Goal: Task Accomplishment & Management: Manage account settings

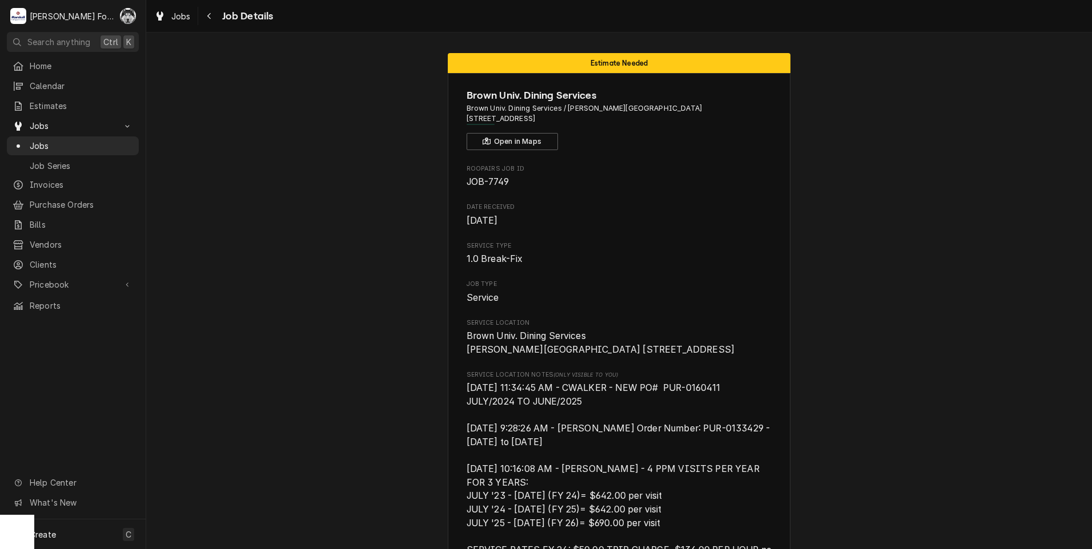
scroll to position [1874, 0]
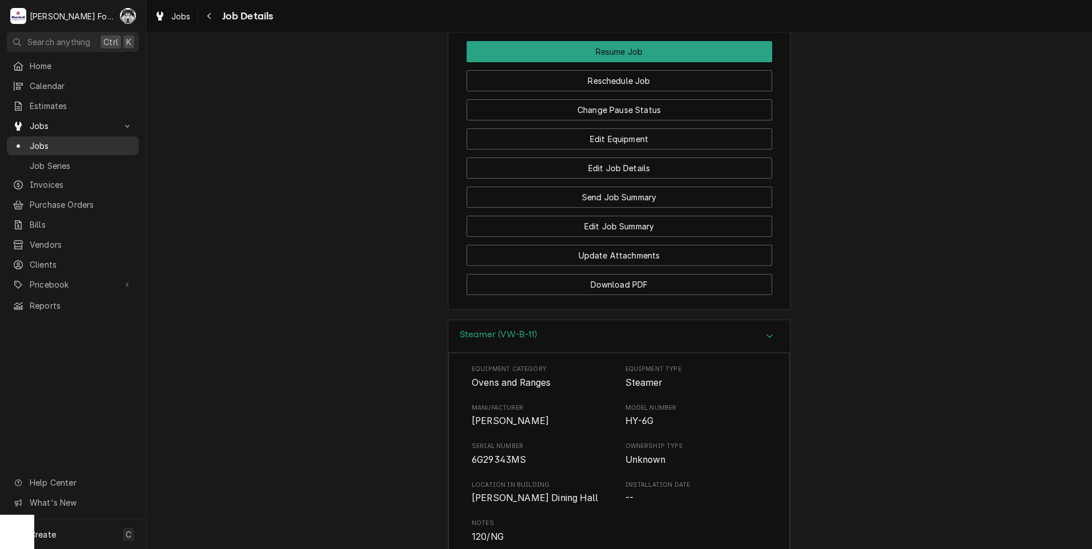
click at [22, 142] on div "Dynamic Content Wrapper" at bounding box center [18, 145] width 11 height 11
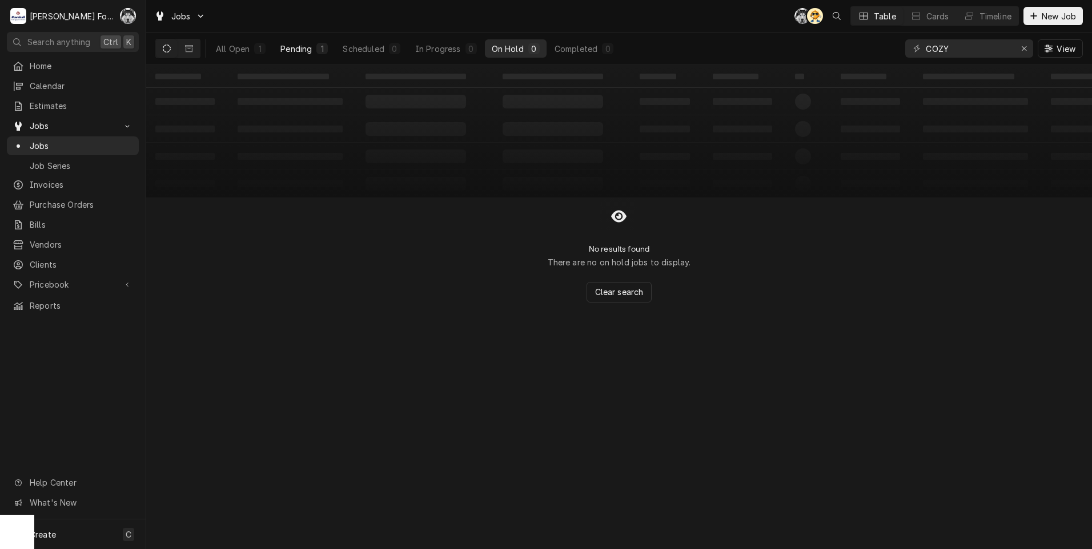
type input "COZY"
click at [301, 54] on div "Pending" at bounding box center [295, 49] width 31 height 12
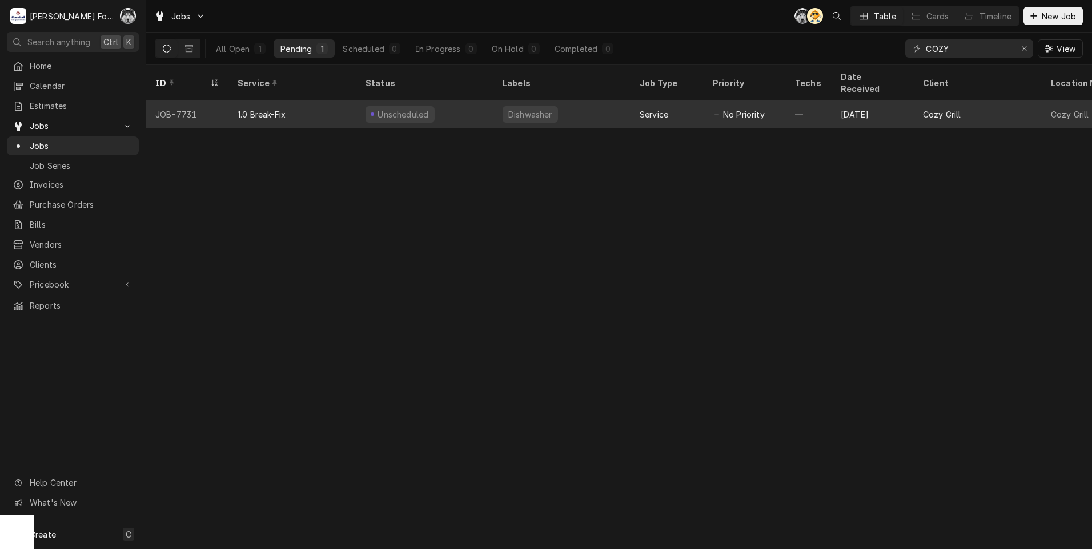
click at [466, 107] on div "Unscheduled" at bounding box center [424, 114] width 137 height 27
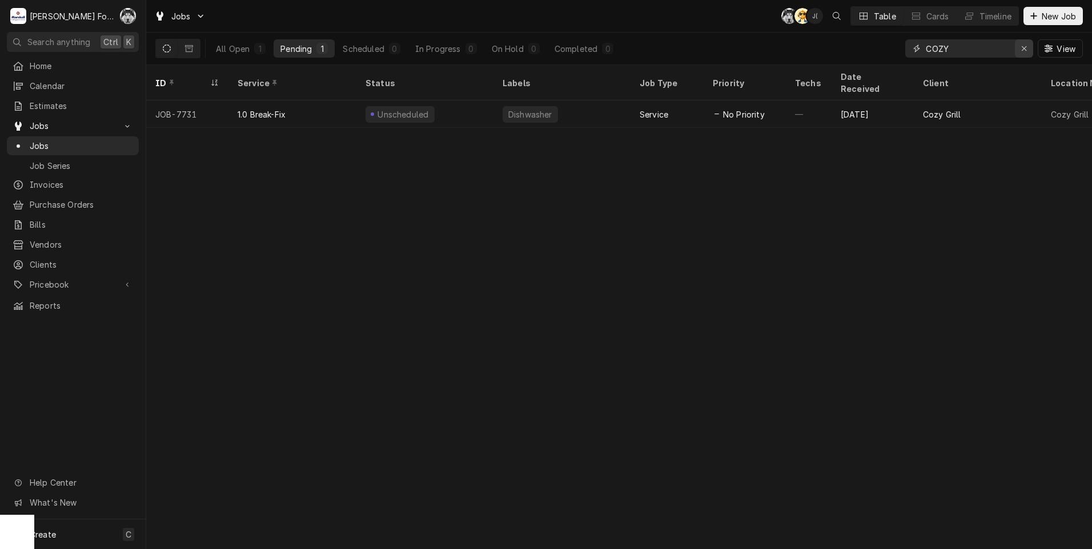
click at [1022, 52] on icon "Erase input" at bounding box center [1024, 49] width 6 height 8
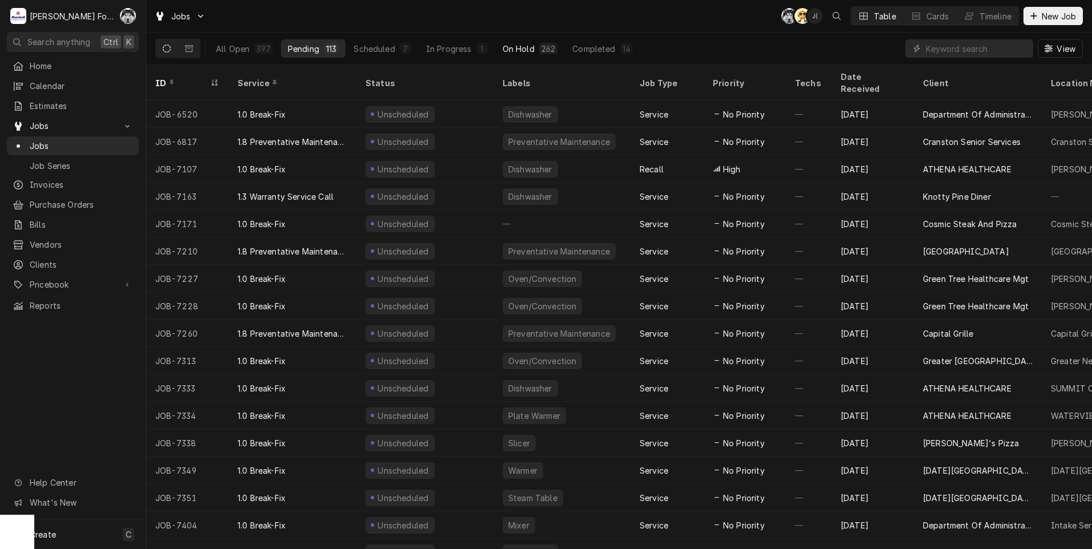
click at [526, 45] on div "On Hold" at bounding box center [519, 49] width 32 height 12
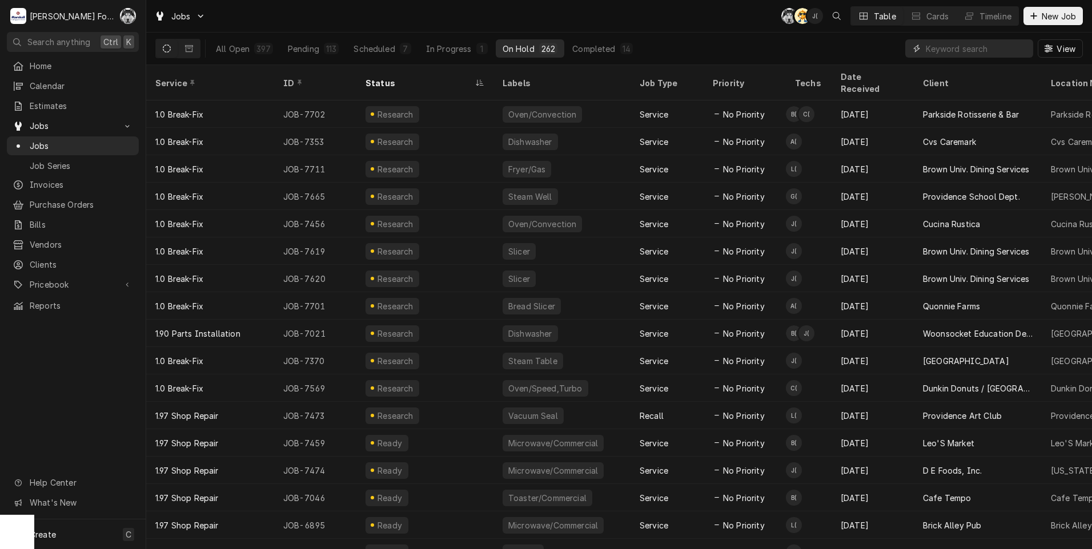
click at [955, 57] on input "Dynamic Content Wrapper" at bounding box center [977, 48] width 102 height 18
type input "7702"
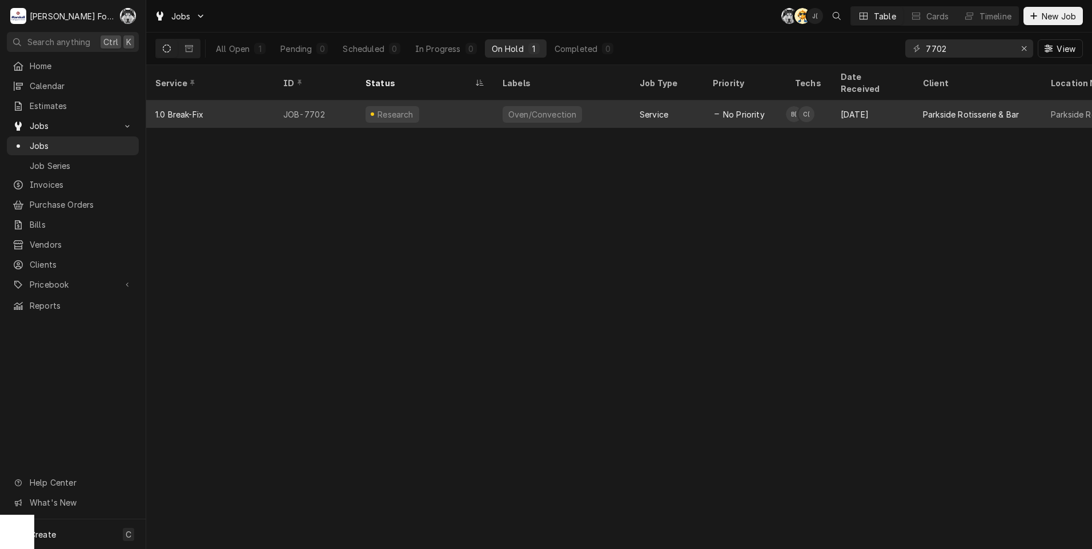
click at [548, 106] on div "Oven/Convection" at bounding box center [542, 114] width 79 height 17
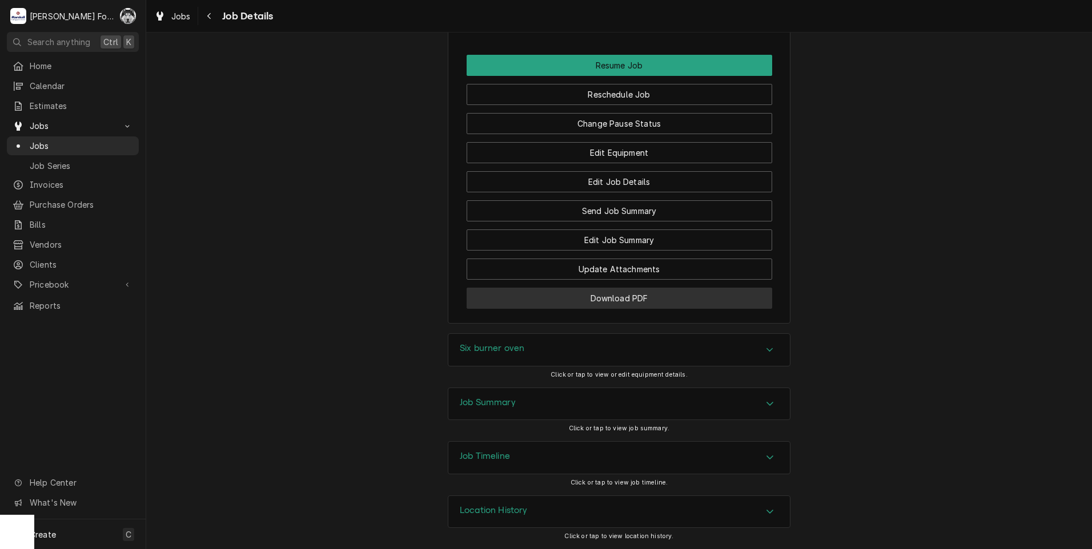
scroll to position [1486, 0]
click at [532, 358] on div "Six burner oven" at bounding box center [619, 350] width 342 height 32
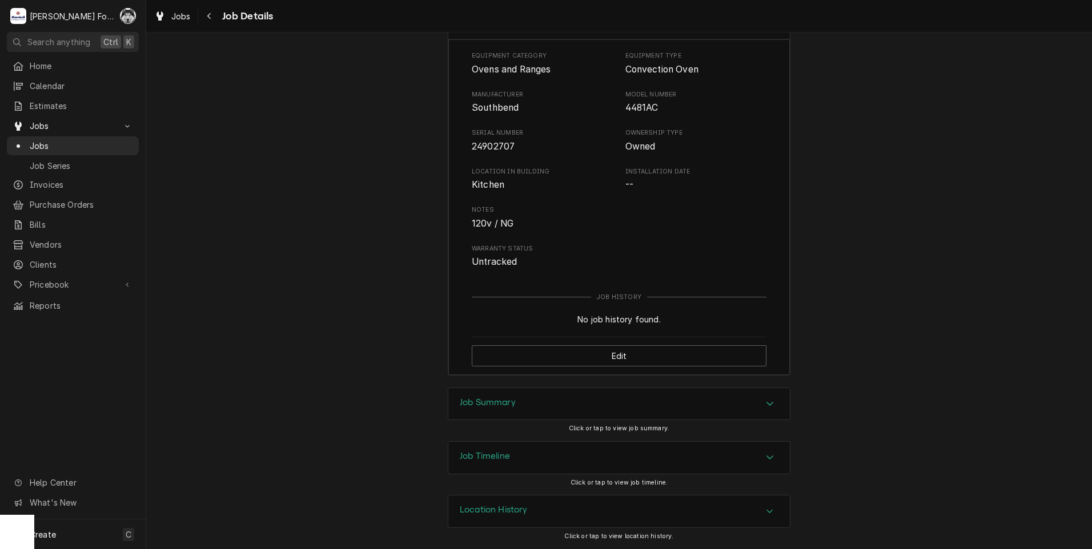
click at [506, 404] on h3 "Job Summary" at bounding box center [488, 403] width 56 height 11
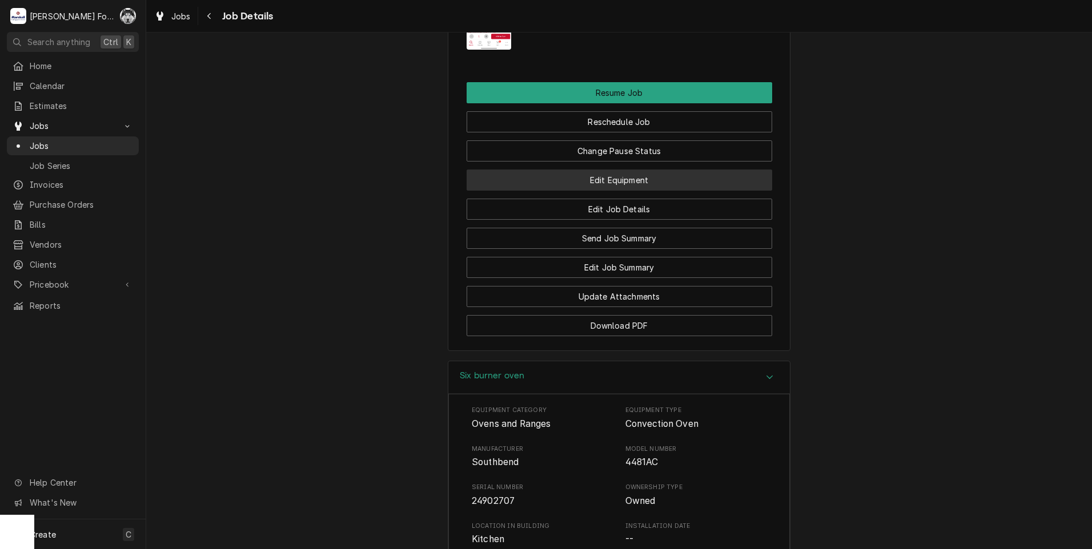
scroll to position [1242, 0]
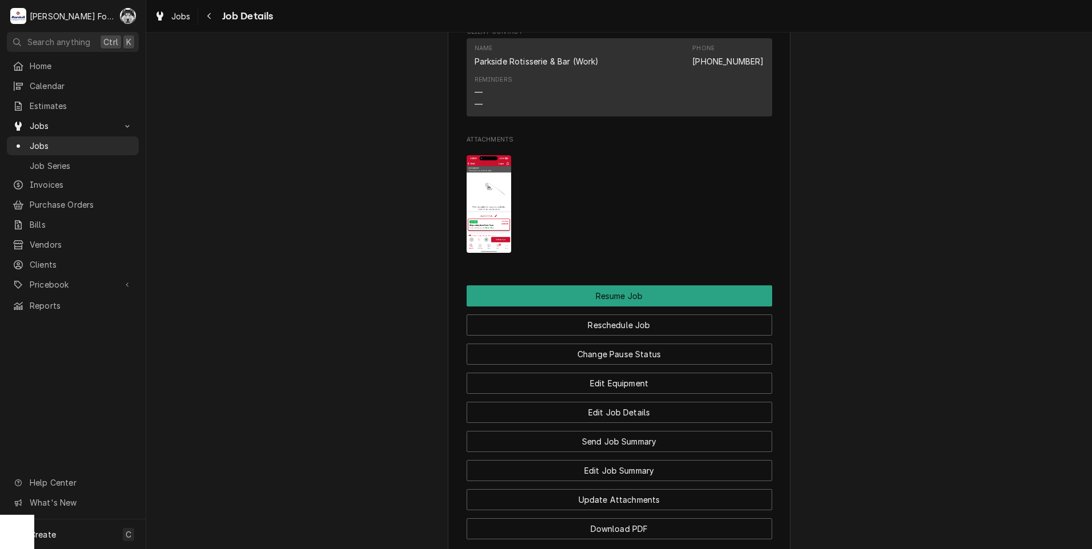
click at [472, 239] on img "Attachments" at bounding box center [489, 204] width 45 height 98
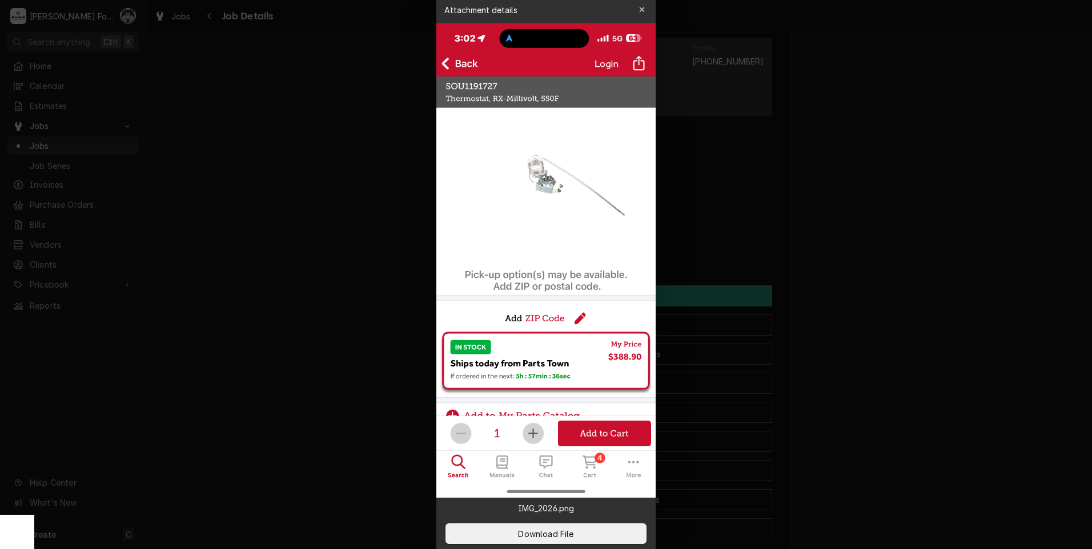
click at [308, 187] on div at bounding box center [546, 274] width 1092 height 549
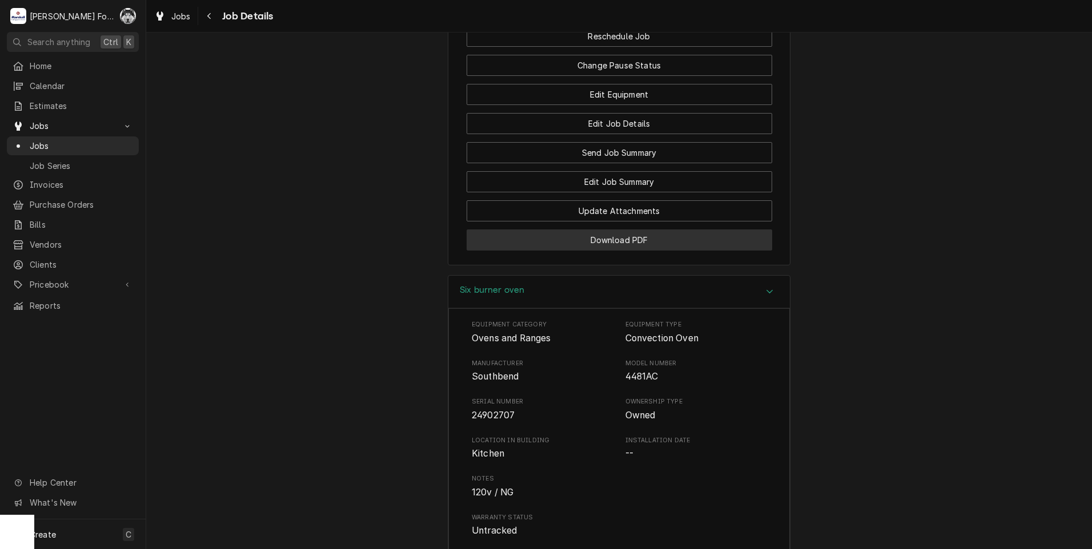
scroll to position [1527, 0]
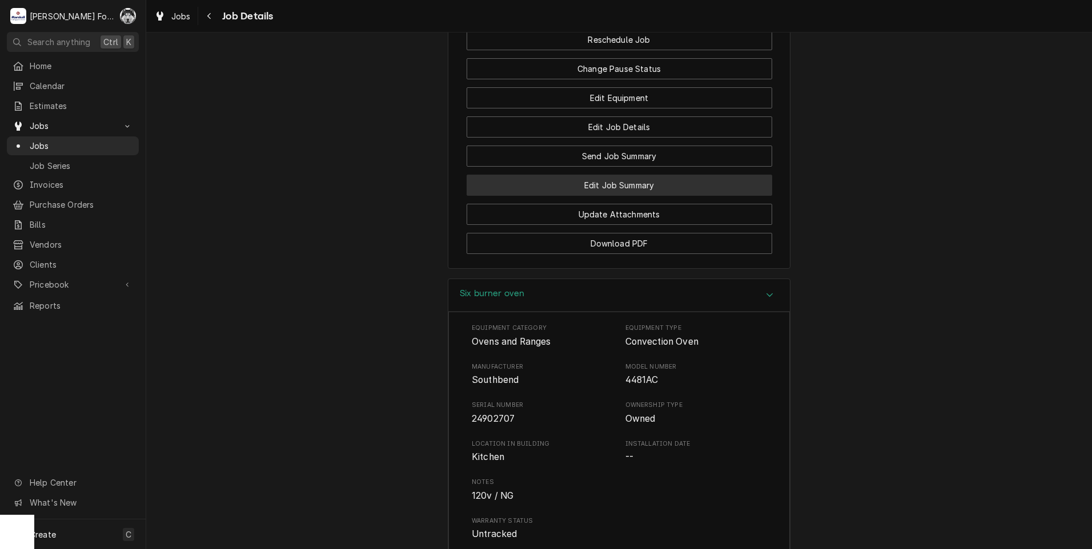
click at [631, 195] on button "Edit Job Summary" at bounding box center [620, 185] width 306 height 21
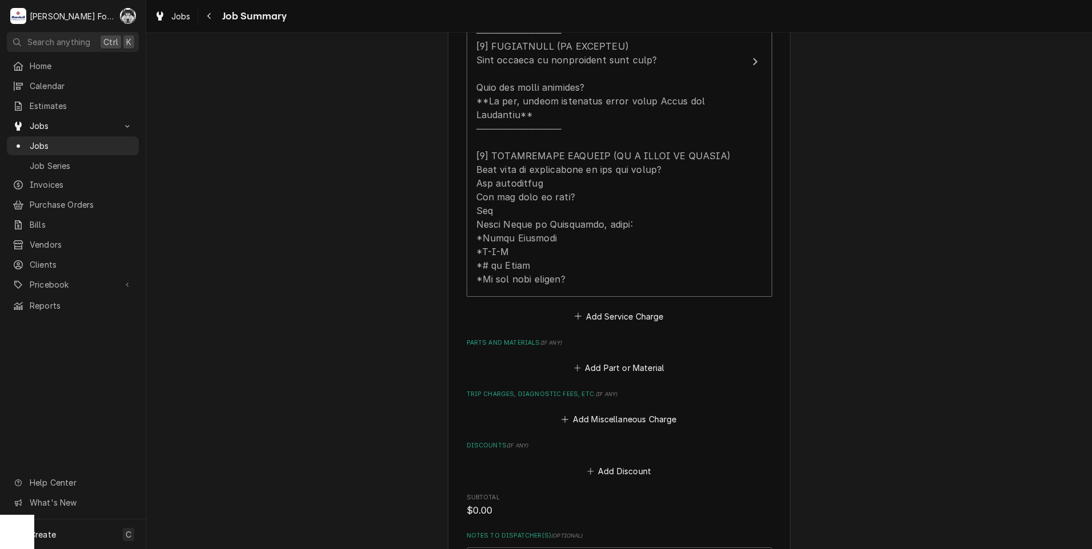
scroll to position [571, 0]
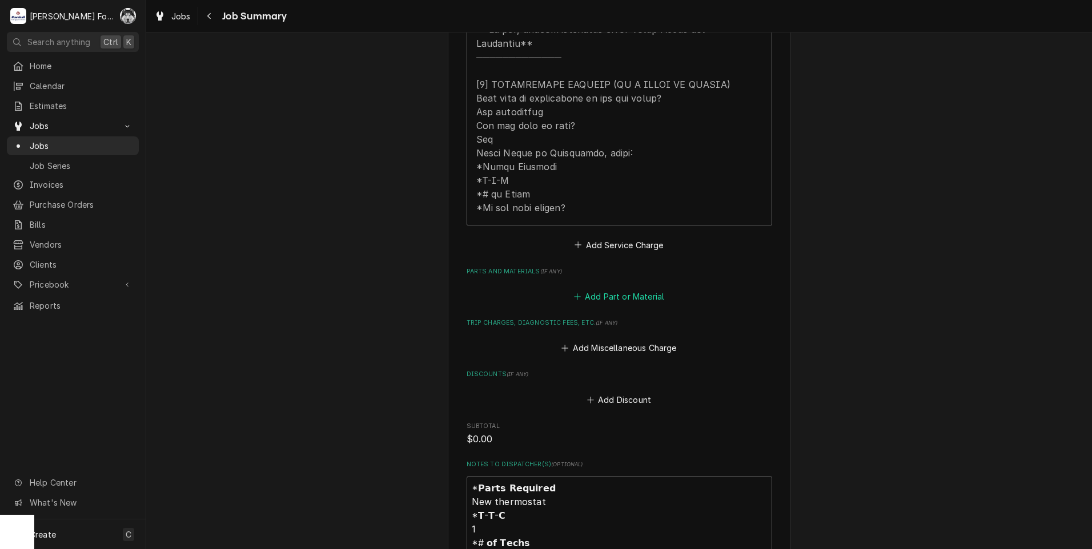
click at [597, 289] on button "Add Part or Material" at bounding box center [619, 297] width 94 height 16
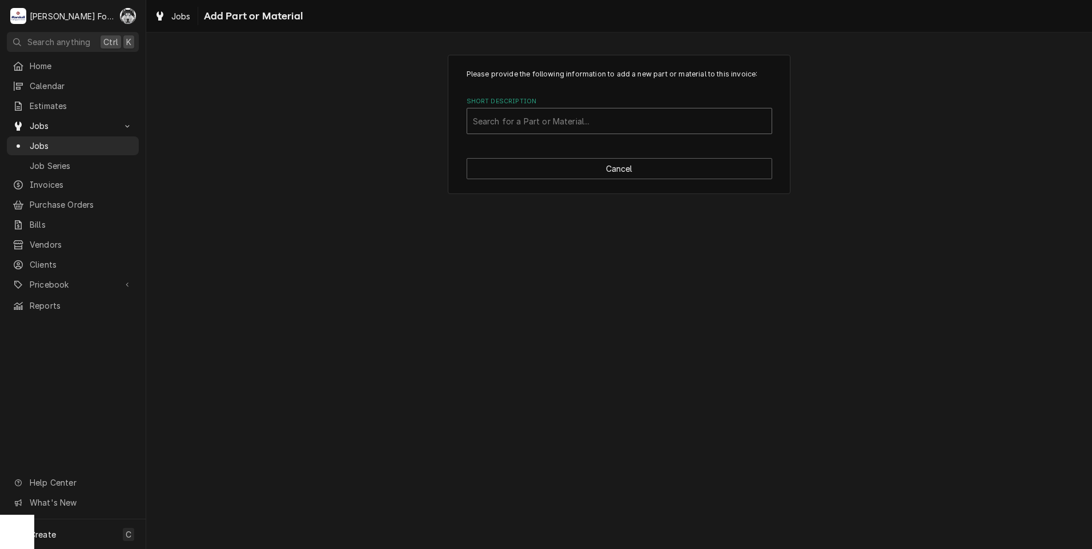
drag, startPoint x: 580, startPoint y: 121, endPoint x: 576, endPoint y: 109, distance: 12.8
click at [580, 121] on div "Short Description" at bounding box center [619, 121] width 293 height 21
type input "1191727"
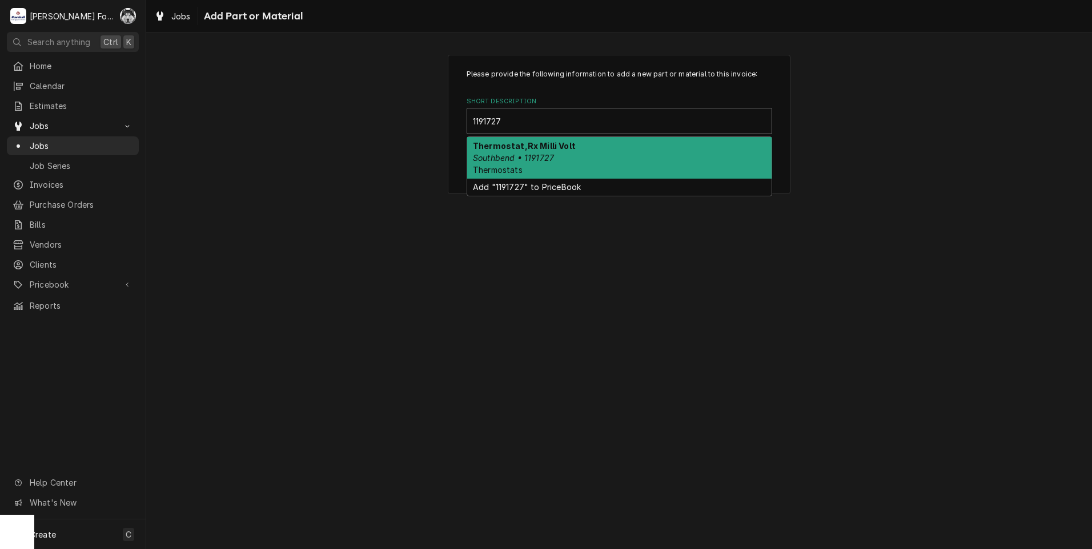
click at [532, 159] on em "Southbend • 1191727" at bounding box center [513, 158] width 81 height 10
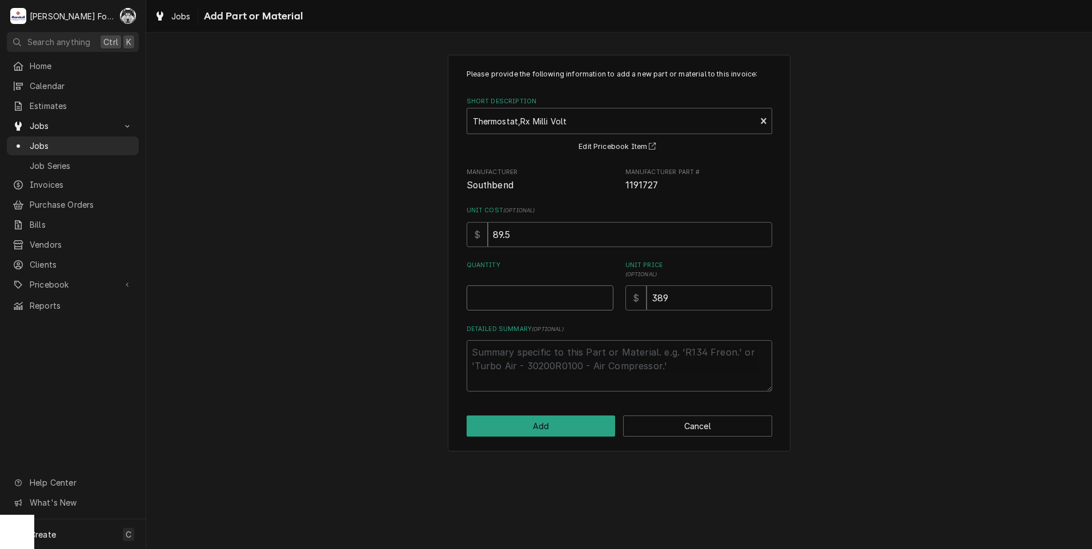
type textarea "x"
type input "0.5"
click at [602, 296] on input "0.5" at bounding box center [540, 298] width 147 height 25
type textarea "x"
type input "1"
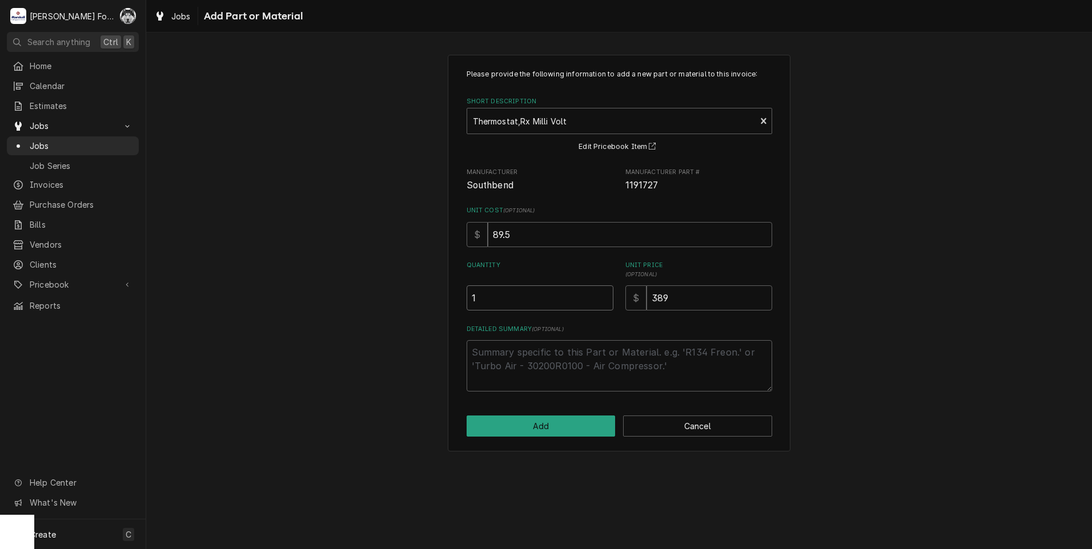
click at [602, 296] on input "1" at bounding box center [540, 298] width 147 height 25
drag, startPoint x: 685, startPoint y: 301, endPoint x: 603, endPoint y: 307, distance: 82.4
click at [620, 307] on div "Quantity 1 Unit Price ( optional ) $ 389" at bounding box center [620, 286] width 306 height 50
type textarea "x"
type input "1"
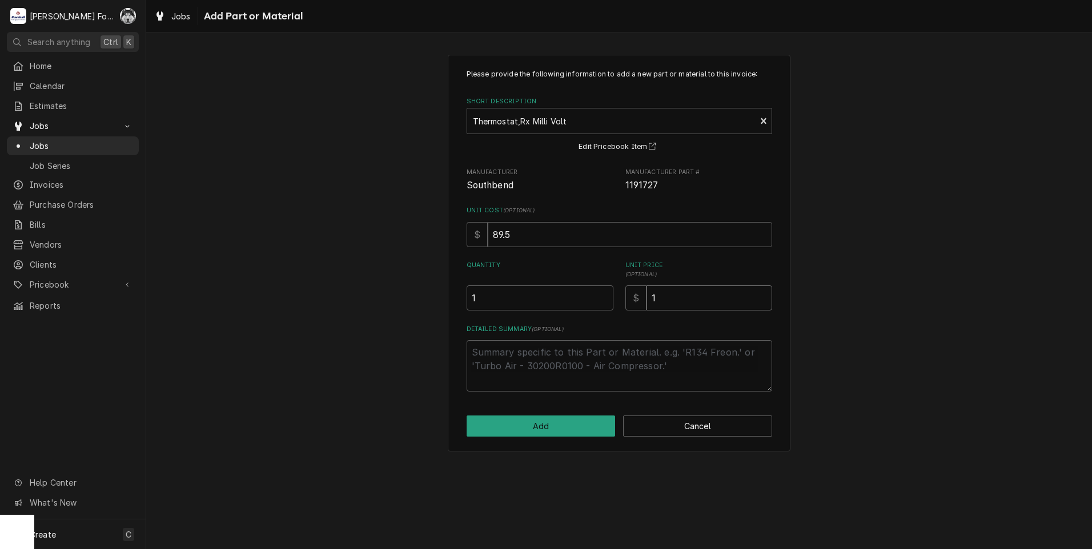
type textarea "x"
type input "19"
type textarea "x"
type input "195"
click at [523, 423] on button "Add" at bounding box center [541, 426] width 149 height 21
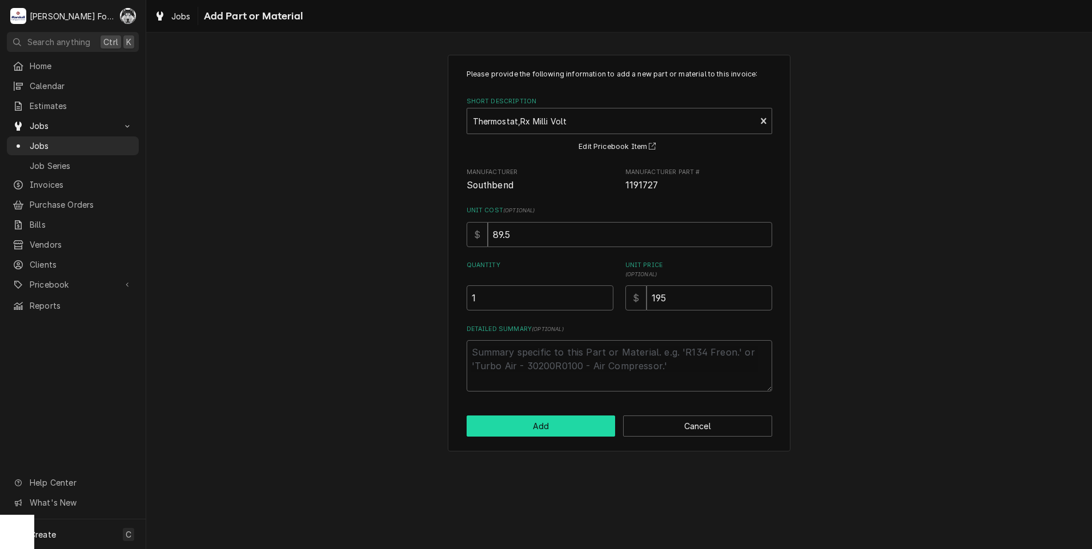
type textarea "x"
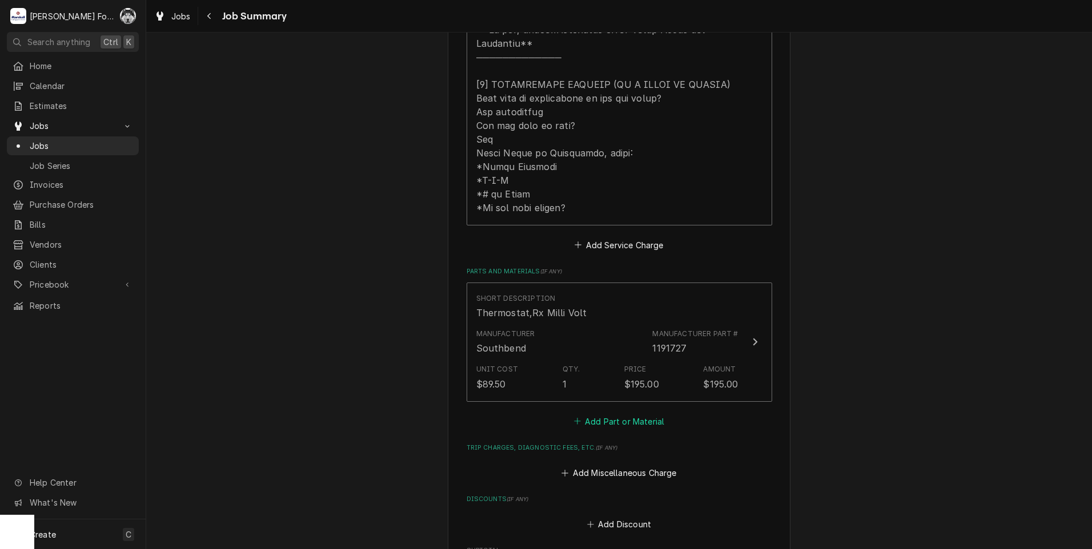
click at [631, 414] on button "Add Part or Material" at bounding box center [619, 422] width 94 height 16
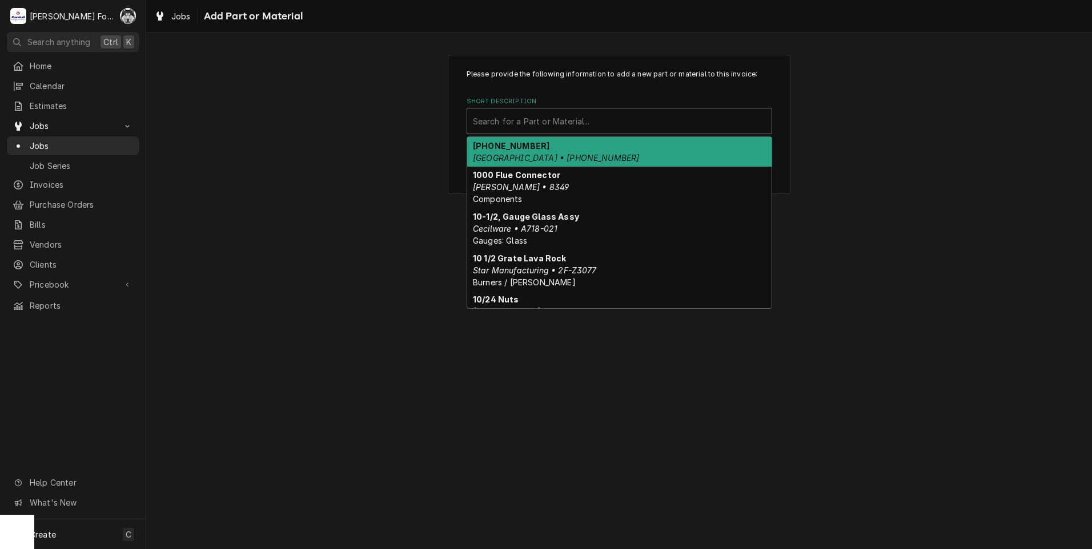
click at [593, 122] on div "Short Description" at bounding box center [619, 121] width 293 height 21
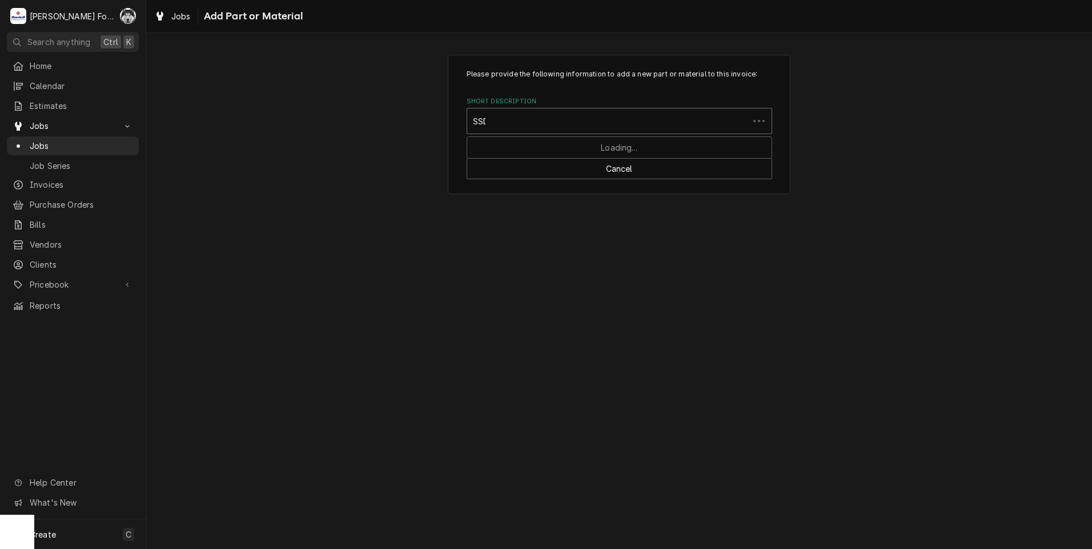
type input "SSDT"
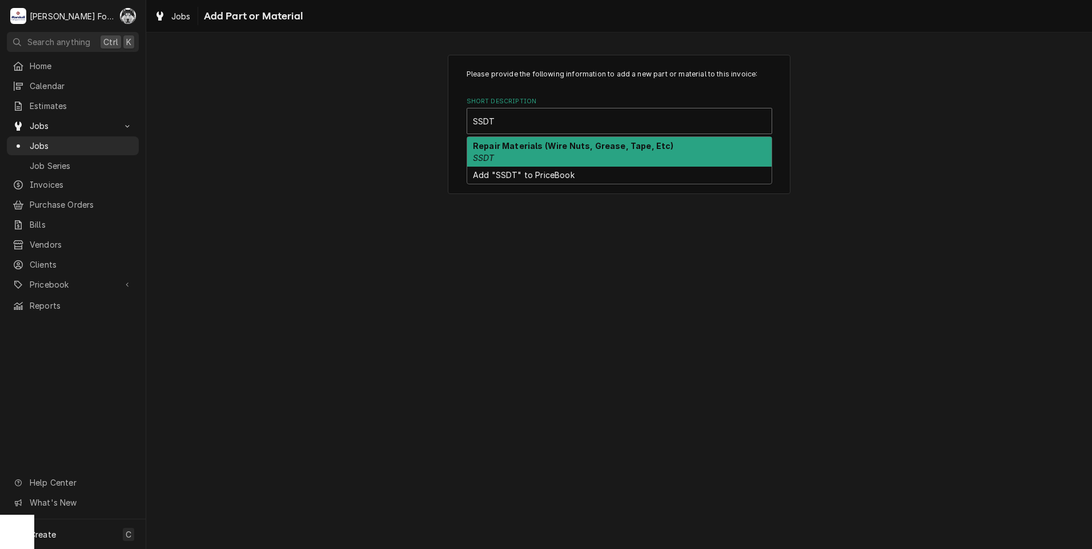
click at [535, 164] on div "Repair Materials (Wire Nuts, Grease, Tape, Etc) SSDT" at bounding box center [619, 152] width 304 height 30
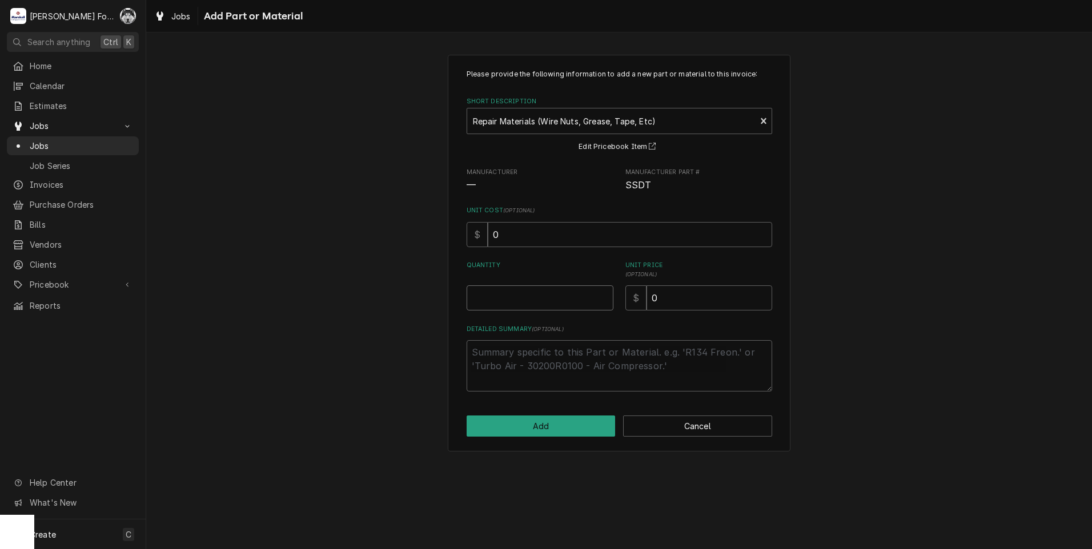
type textarea "x"
type input "0.5"
click at [603, 295] on input "0.5" at bounding box center [540, 298] width 147 height 25
type textarea "x"
type input "1"
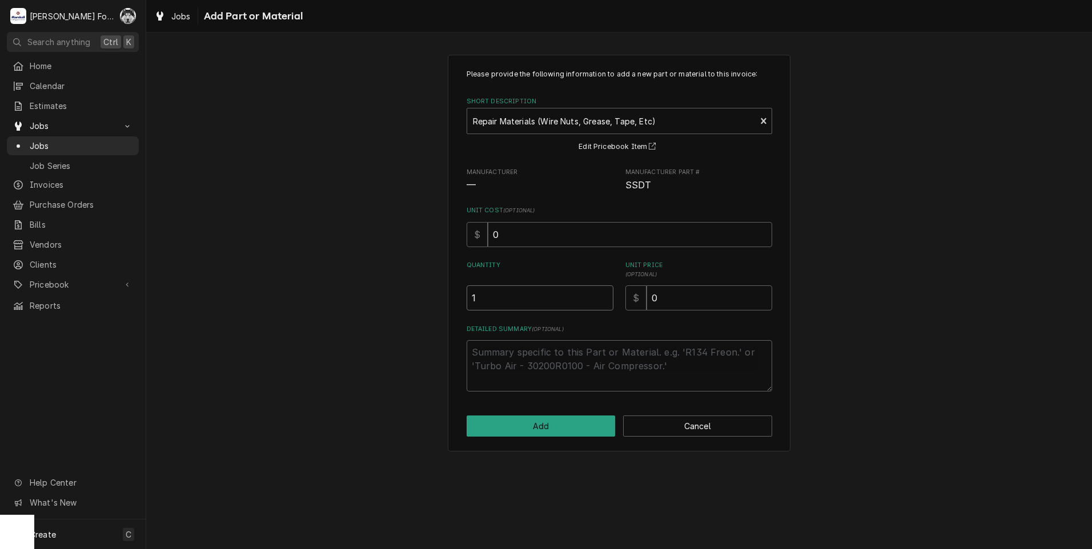
click at [603, 295] on input "1" at bounding box center [540, 298] width 147 height 25
drag, startPoint x: 687, startPoint y: 295, endPoint x: 601, endPoint y: 305, distance: 86.9
click at [601, 305] on div "Quantity 1 Unit Price ( optional ) $ 0" at bounding box center [620, 286] width 306 height 50
type textarea "x"
type input "4"
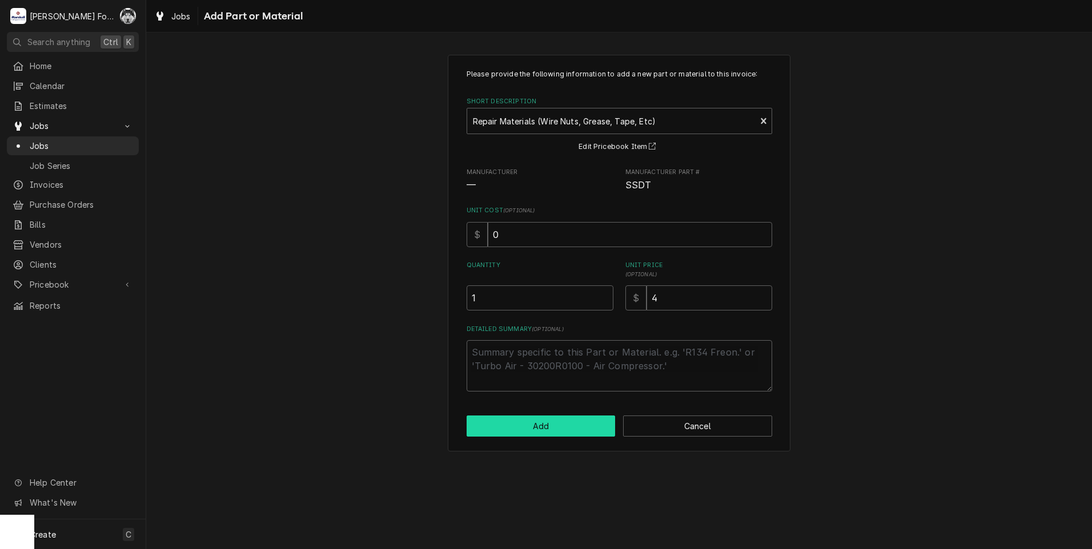
click at [507, 421] on button "Add" at bounding box center [541, 426] width 149 height 21
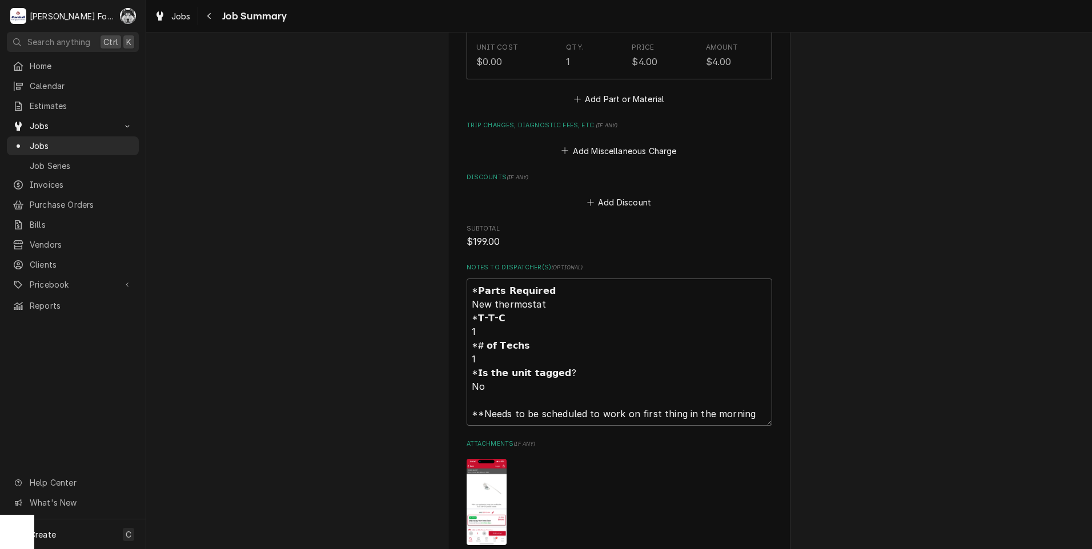
scroll to position [1142, 0]
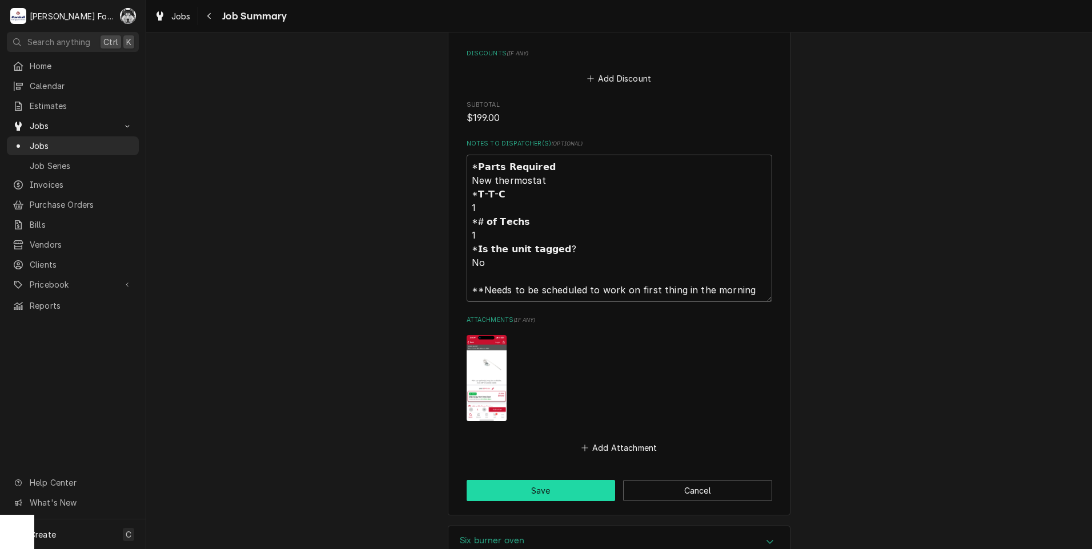
click at [543, 480] on button "Save" at bounding box center [541, 490] width 149 height 21
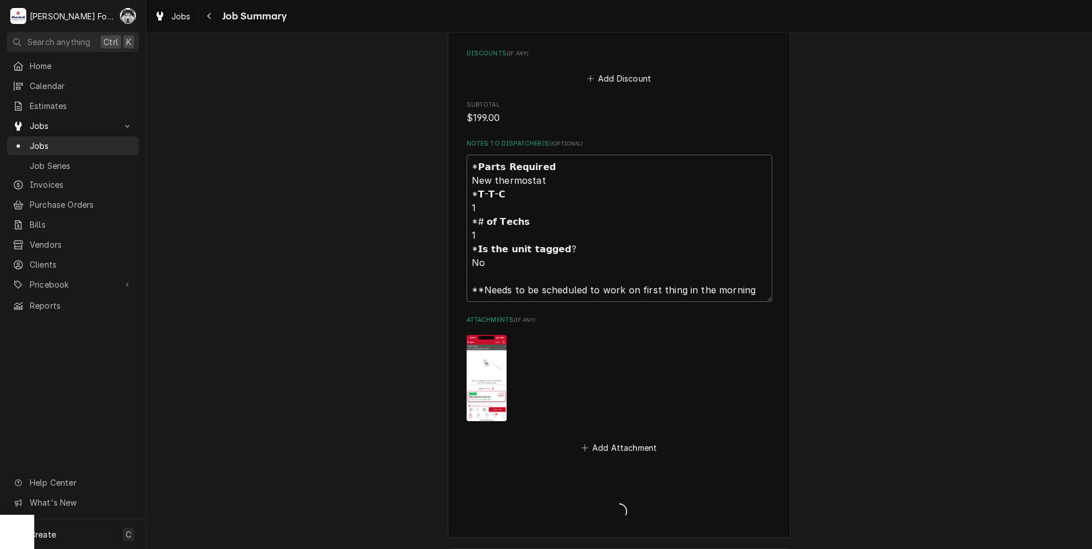
type textarea "x"
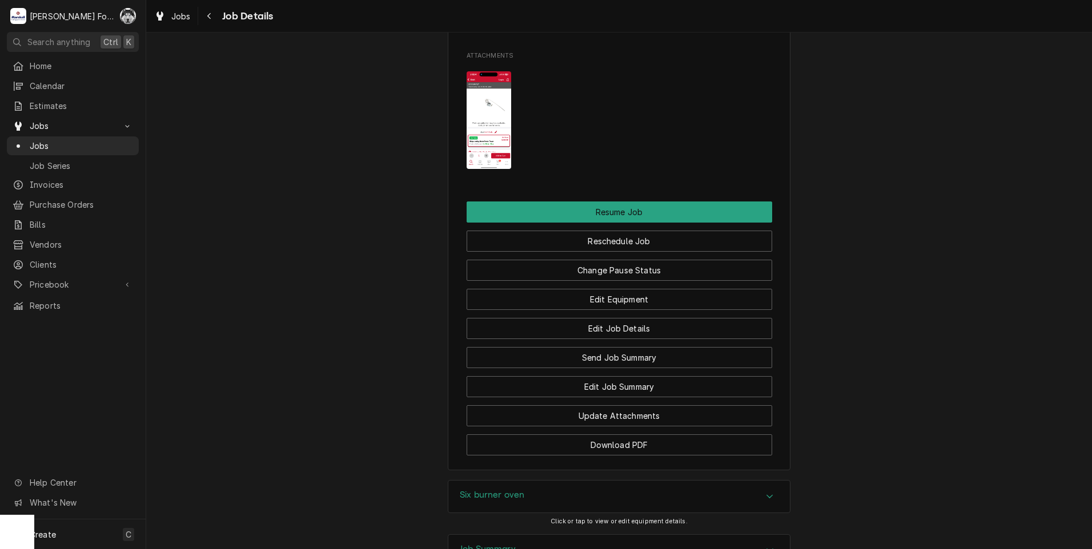
scroll to position [1332, 0]
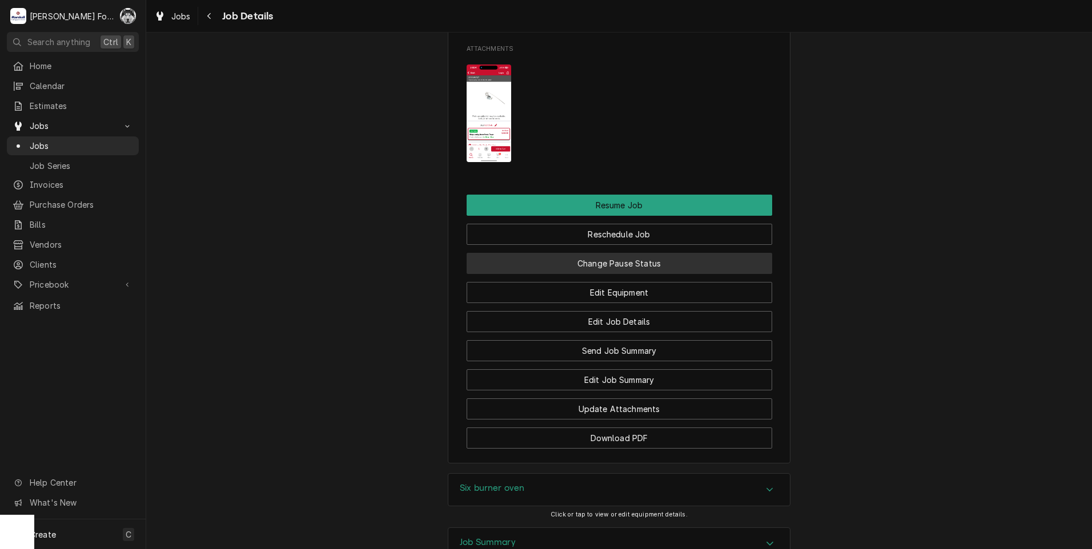
click at [580, 274] on button "Change Pause Status" at bounding box center [620, 263] width 306 height 21
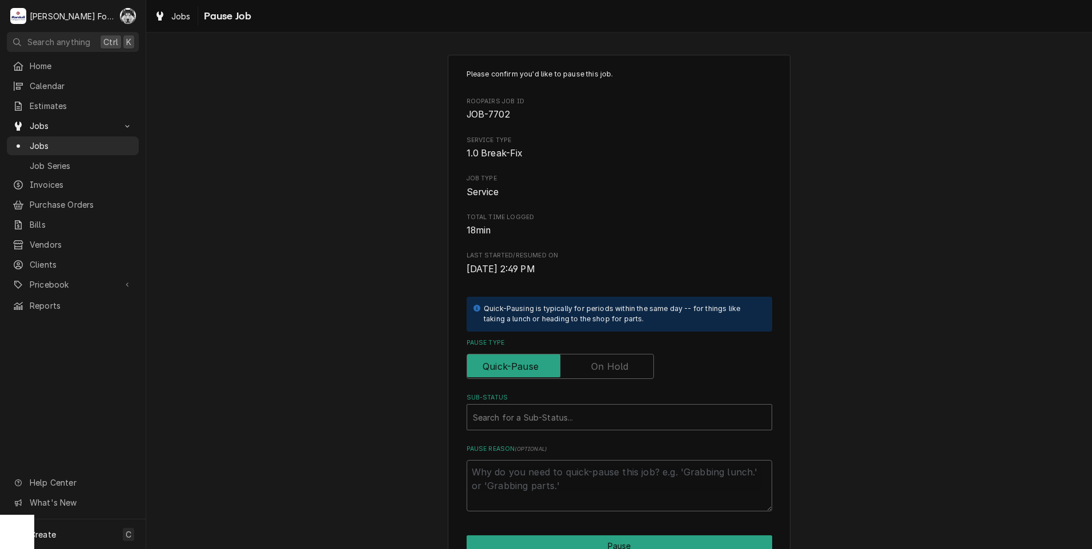
click at [589, 361] on label "Pause Type" at bounding box center [560, 366] width 187 height 25
click at [589, 361] on input "Pause Type" at bounding box center [560, 366] width 177 height 25
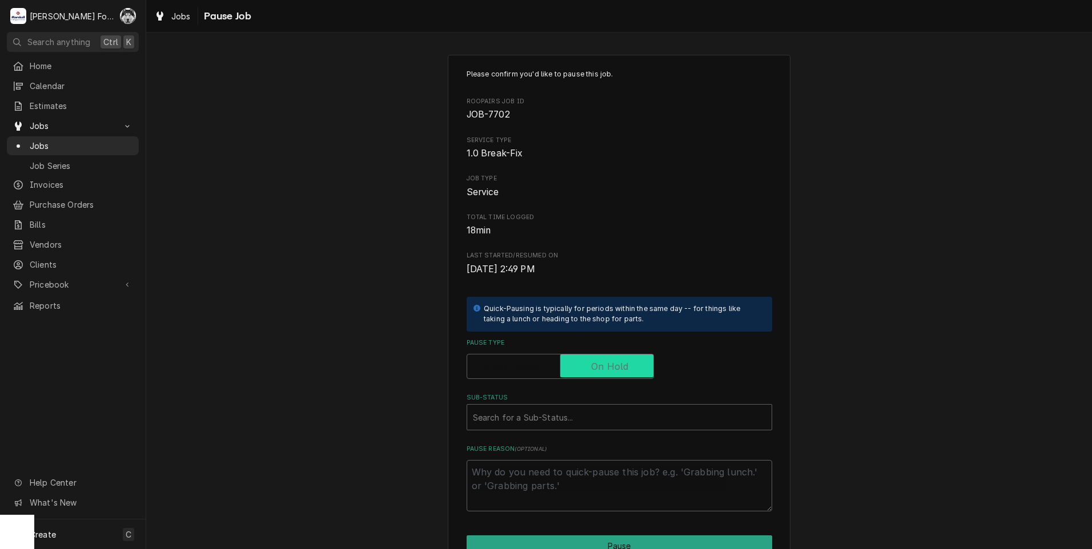
checkbox input "true"
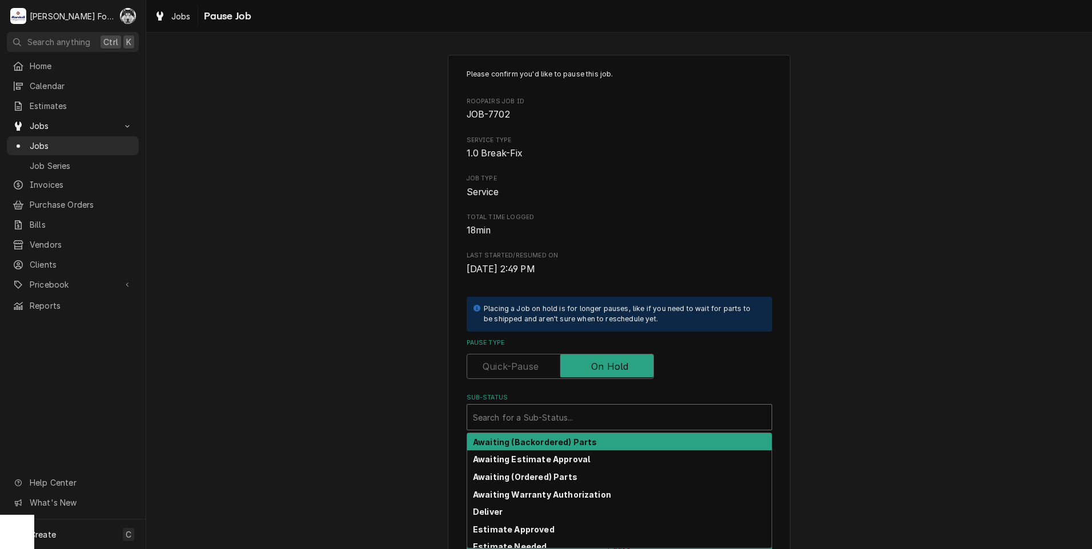
click at [571, 421] on div "Sub-Status" at bounding box center [619, 417] width 293 height 21
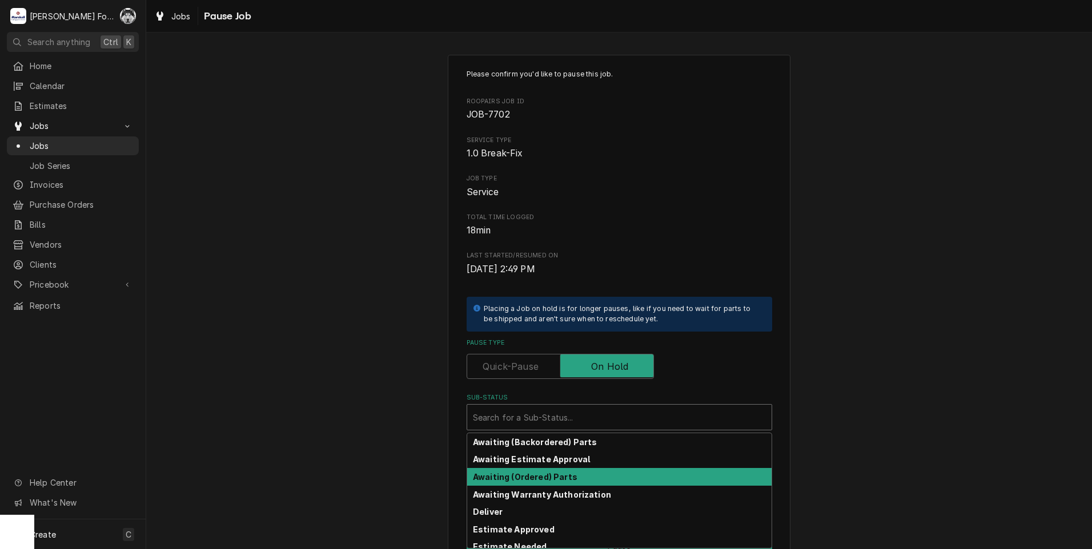
click at [510, 474] on strong "Awaiting (Ordered) Parts" at bounding box center [525, 477] width 105 height 10
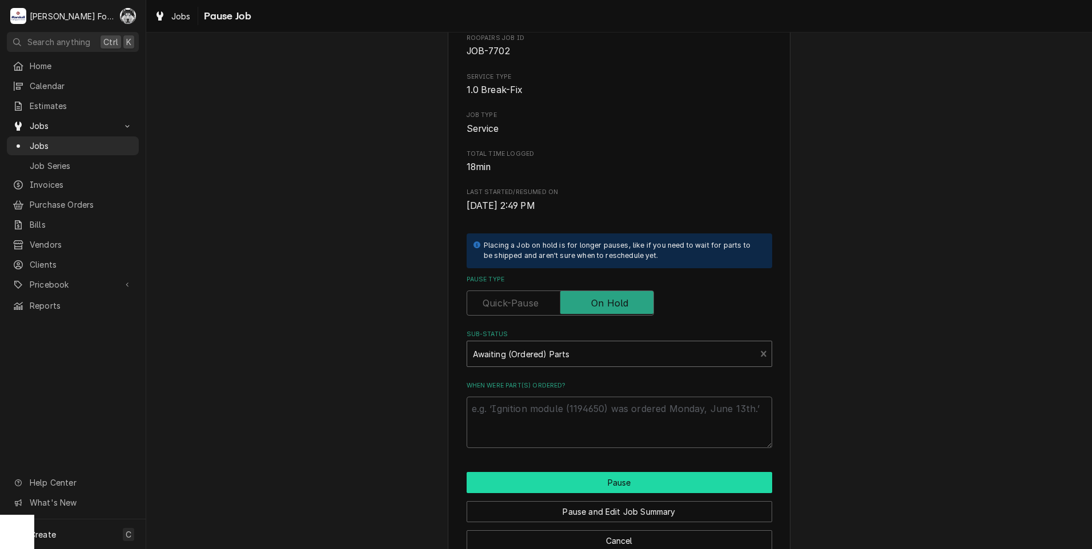
scroll to position [90, 0]
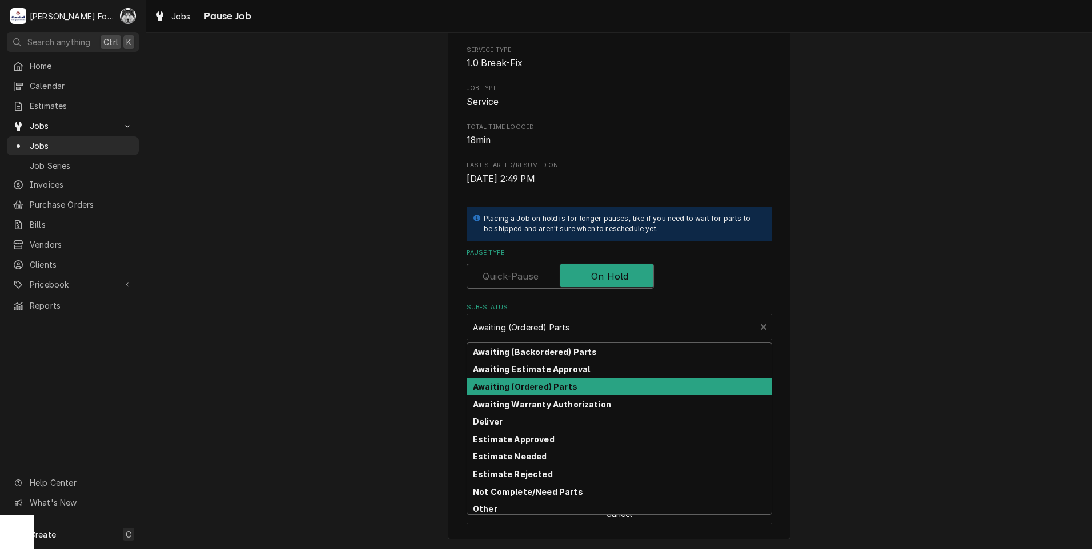
click at [540, 324] on div "Sub-Status" at bounding box center [612, 327] width 278 height 21
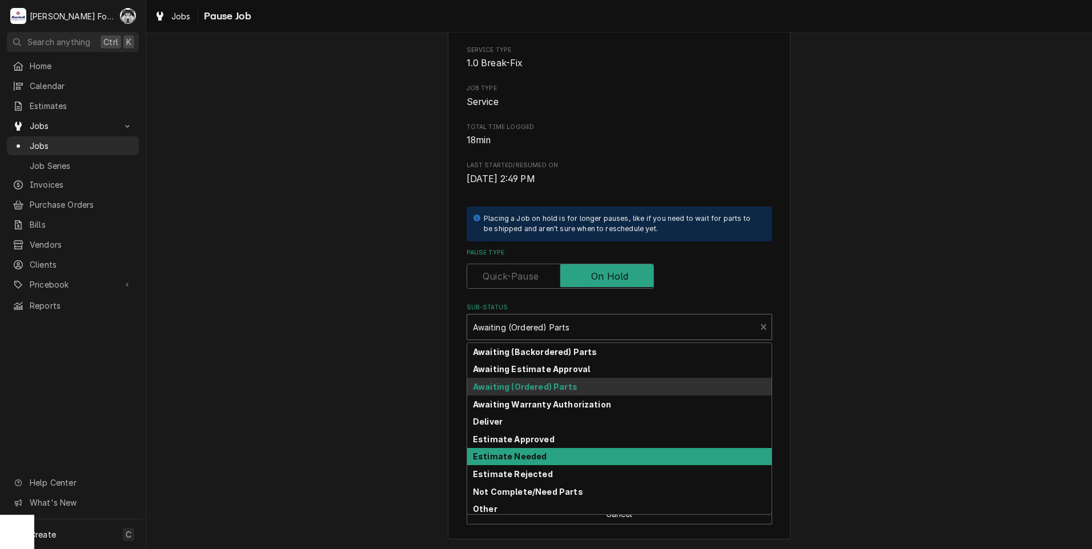
click at [512, 460] on strong "Estimate Needed" at bounding box center [510, 457] width 74 height 10
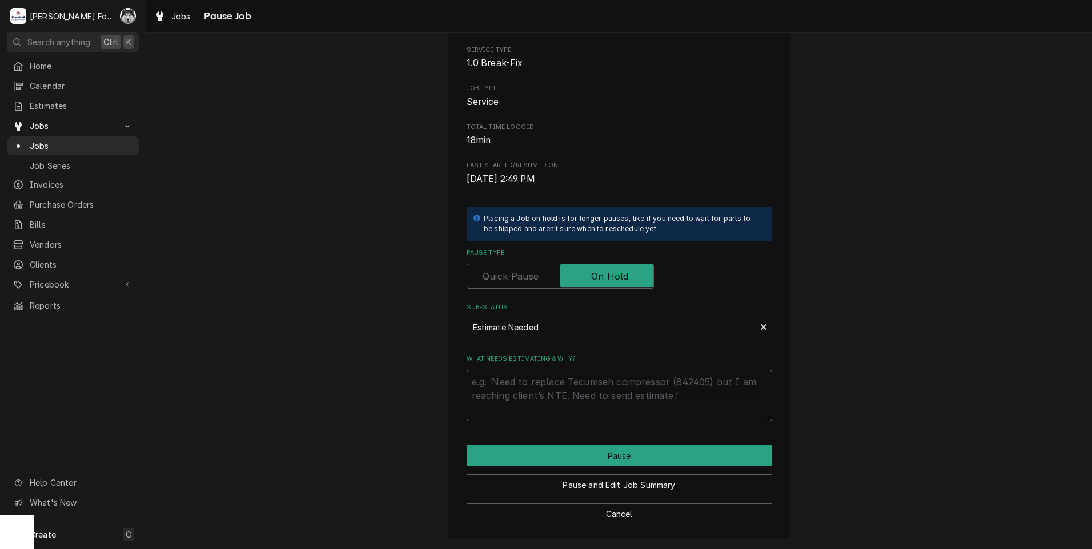
click at [513, 393] on textarea "What needs estimating & why?" at bounding box center [620, 395] width 306 height 51
type textarea "x"
type textarea "1"
type textarea "x"
type textarea "10"
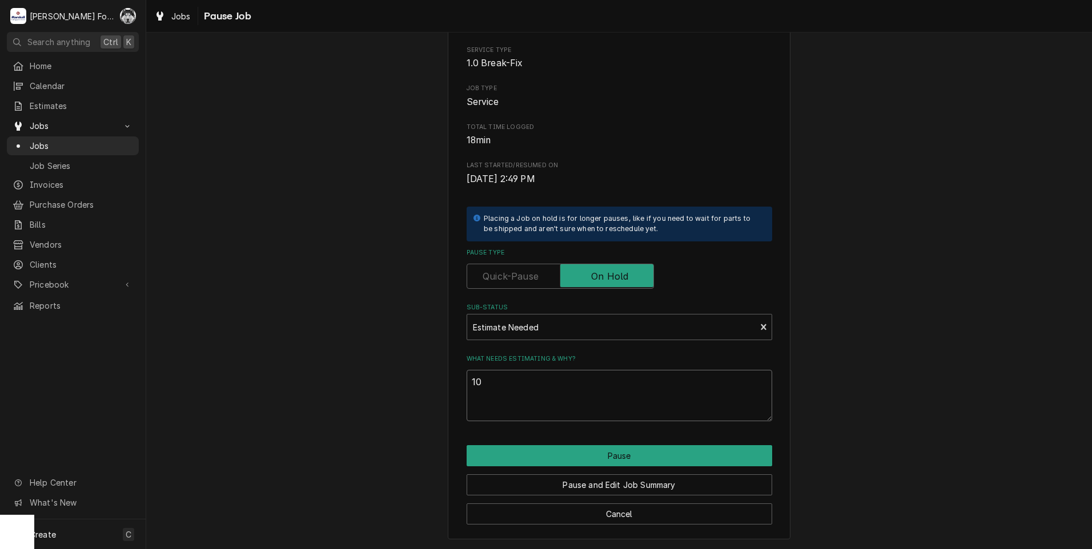
type textarea "x"
type textarea "10/"
type textarea "x"
type textarea "10"
type textarea "x"
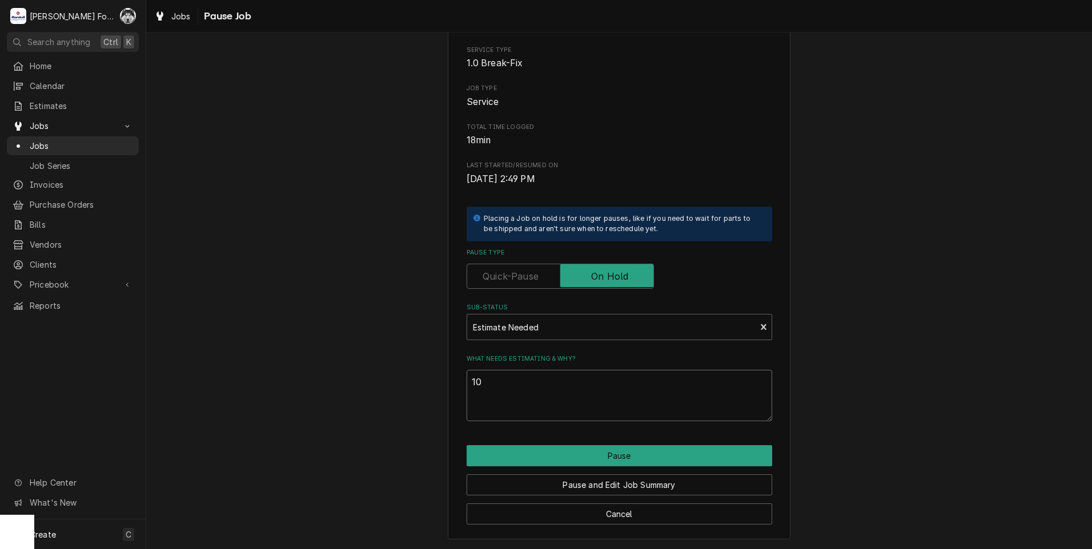
type textarea "1"
type textarea "x"
type textarea "P"
type textarea "x"
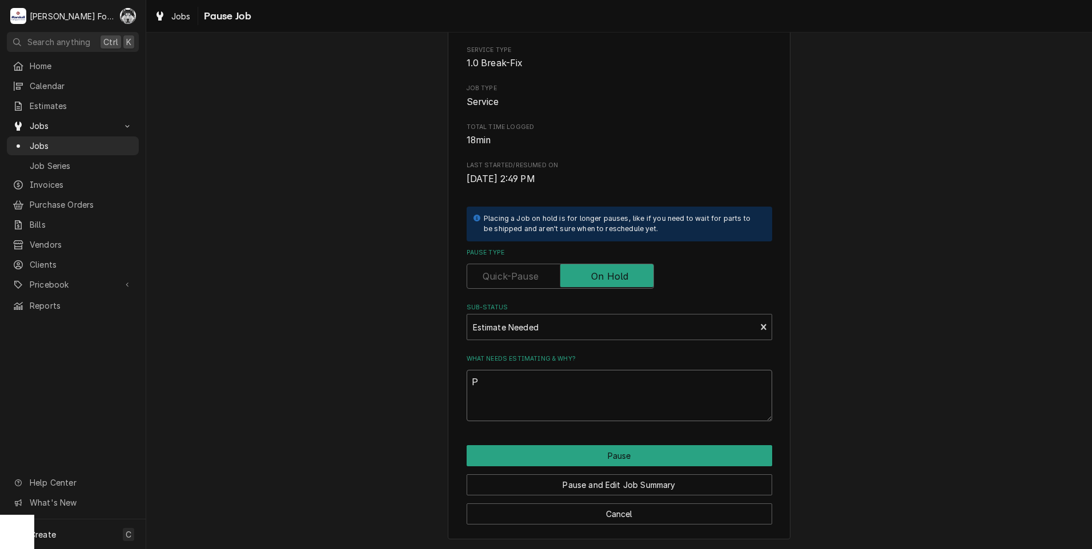
type textarea "PA"
type textarea "x"
type textarea "PAR"
type textarea "x"
type textarea "PART"
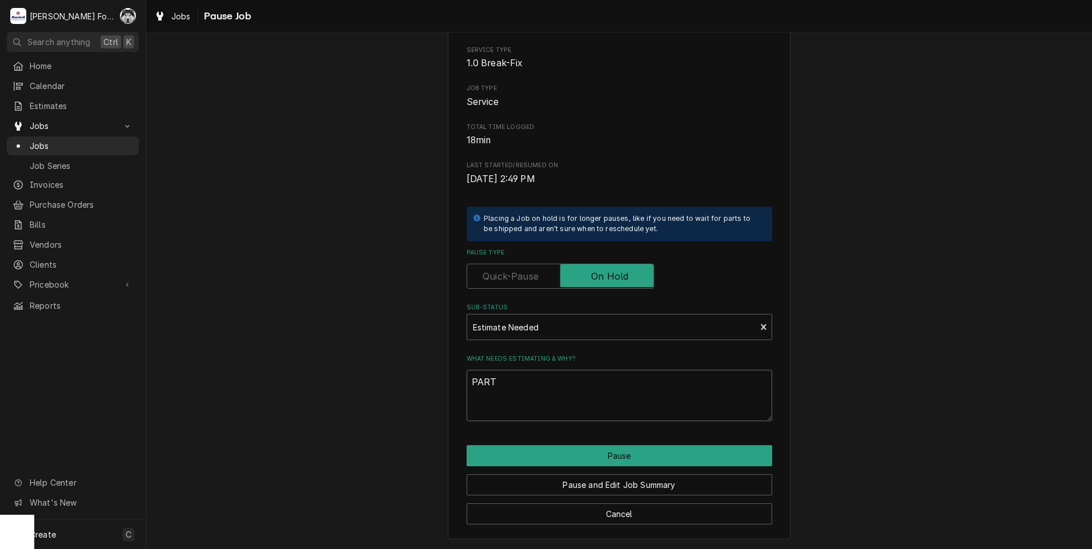
type textarea "x"
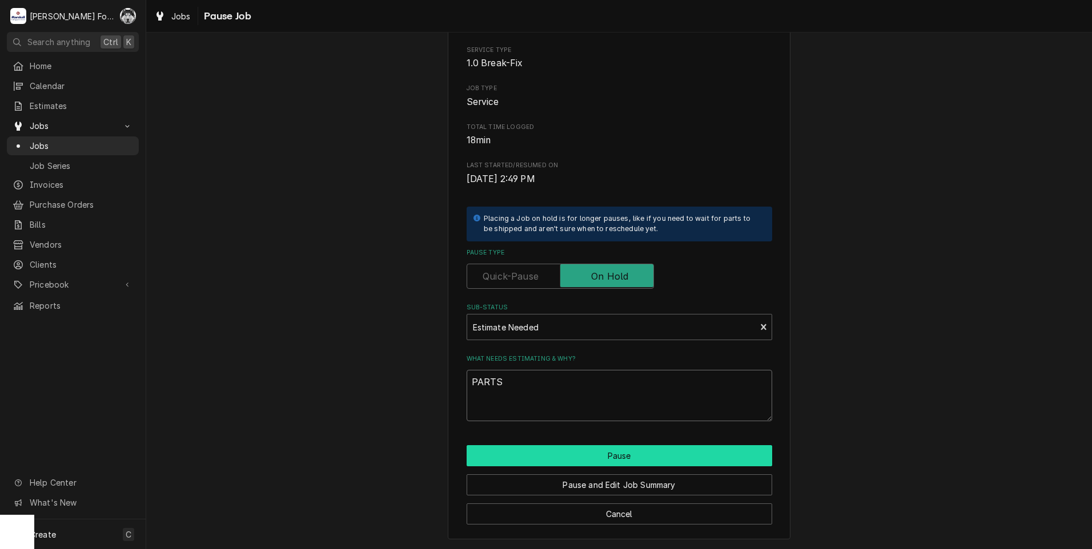
type textarea "PARTS"
click at [602, 455] on button "Pause" at bounding box center [620, 455] width 306 height 21
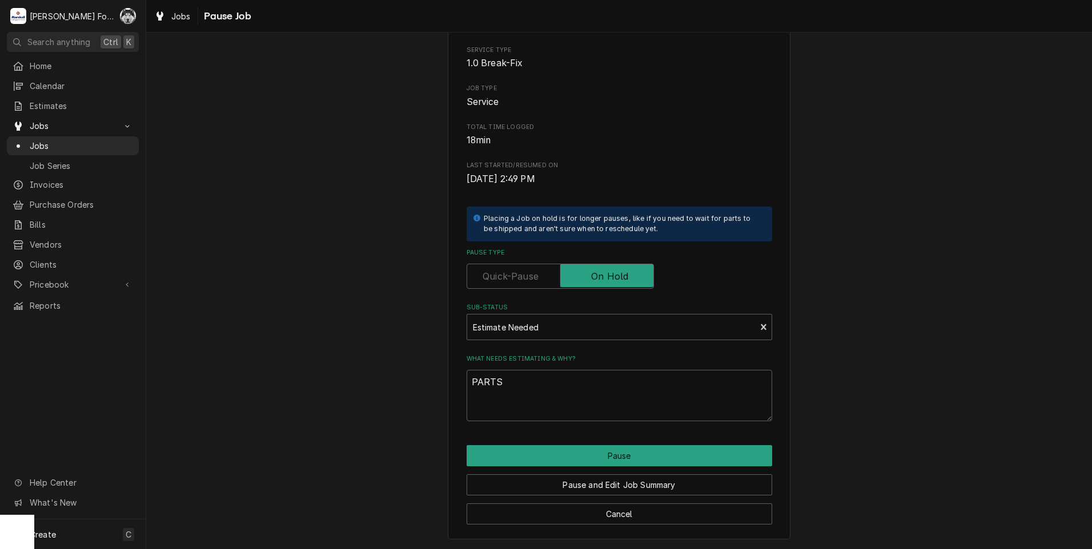
type textarea "x"
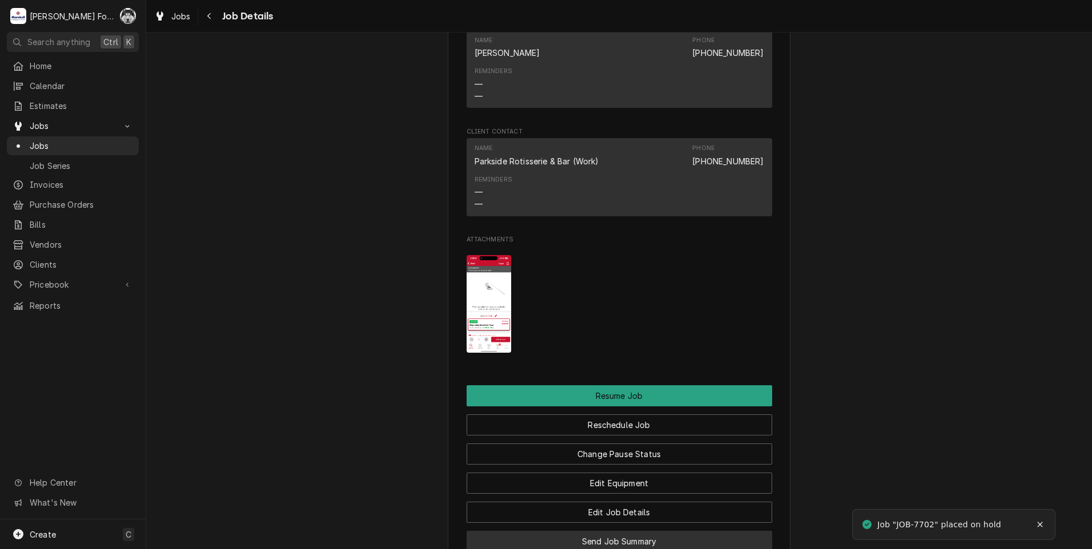
scroll to position [1238, 0]
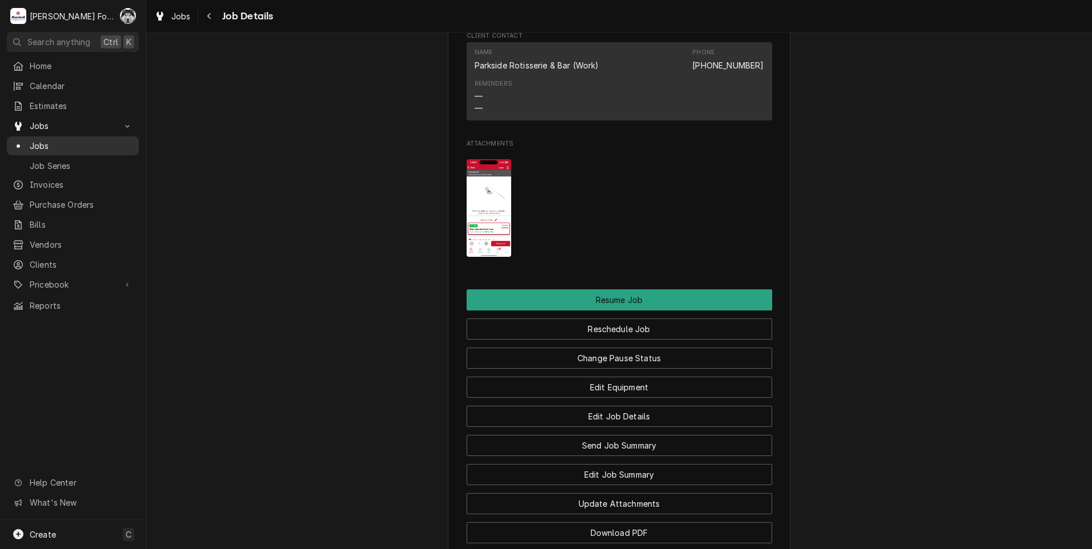
click at [39, 142] on span "Jobs" at bounding box center [81, 146] width 103 height 12
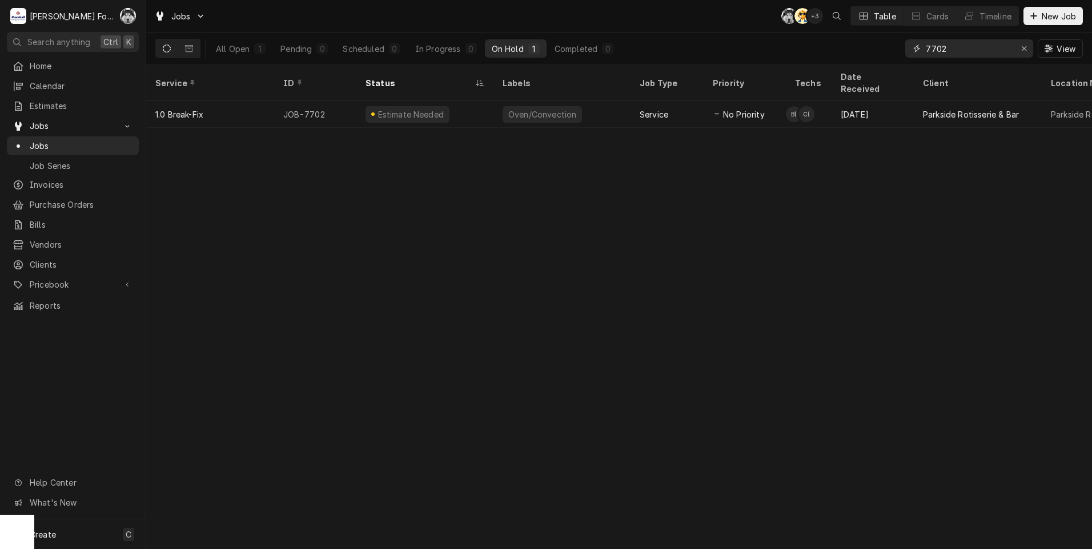
drag, startPoint x: 894, startPoint y: 55, endPoint x: 814, endPoint y: 57, distance: 80.5
click at [828, 57] on div "All Open 1 Pending 0 Scheduled 0 In Progress 0 On Hold 1 Completed 0 7702 View" at bounding box center [619, 49] width 928 height 32
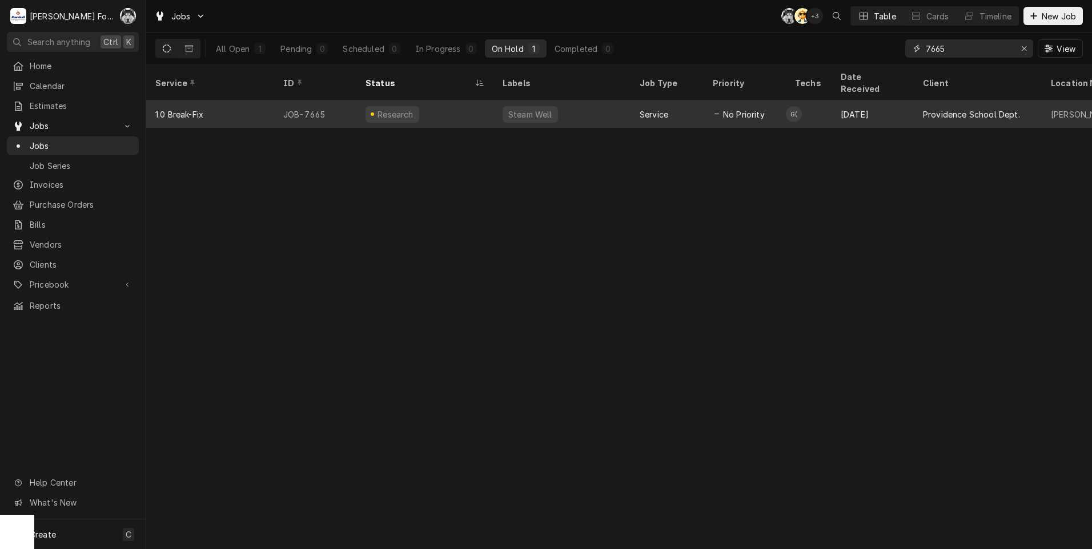
type input "7665"
click at [553, 104] on div "Steam Well" at bounding box center [561, 114] width 137 height 27
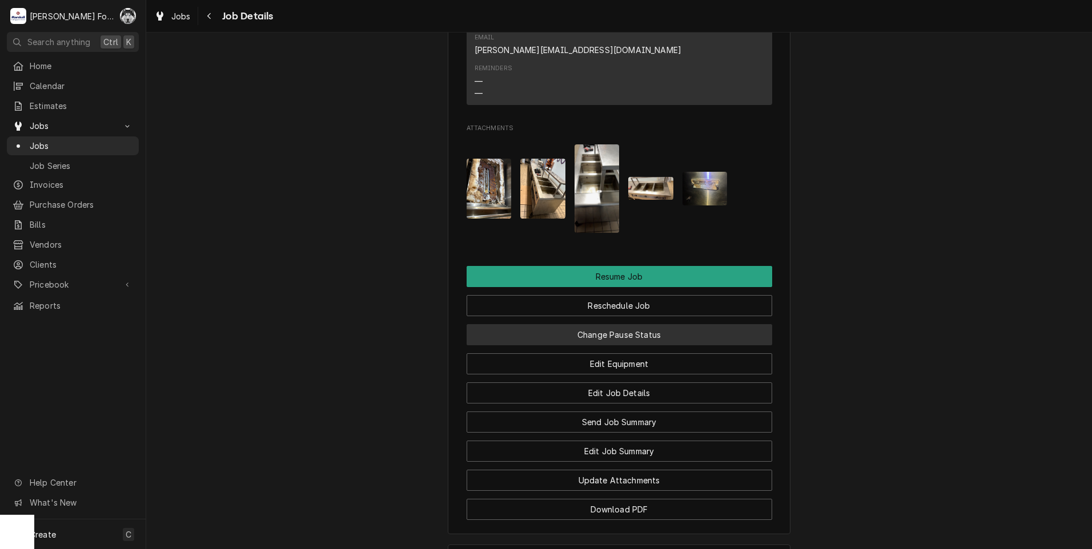
scroll to position [1304, 0]
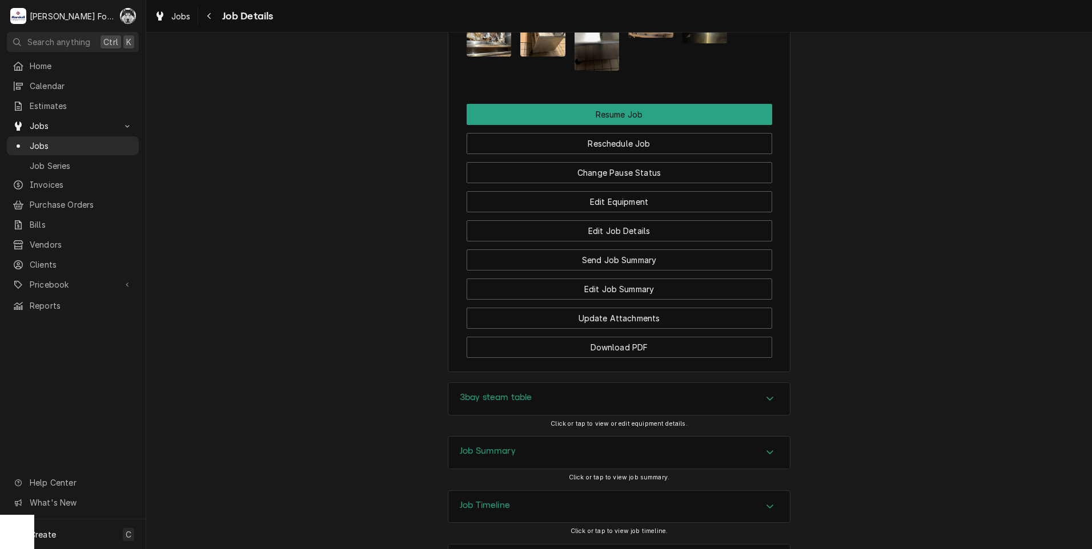
click at [492, 392] on div "3bay steam table" at bounding box center [496, 399] width 73 height 14
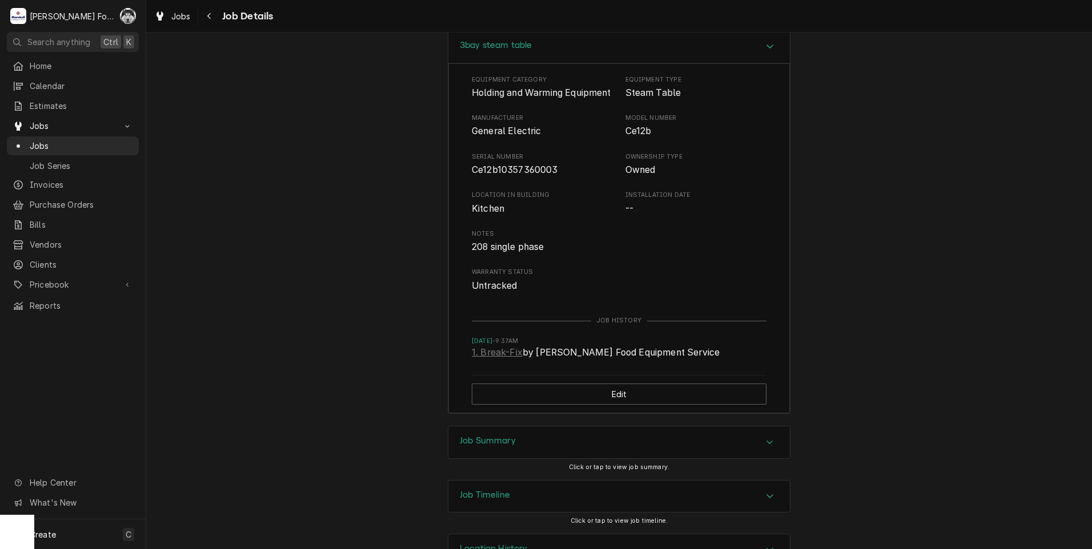
scroll to position [1660, 0]
click at [561, 423] on div "Job Summary" at bounding box center [619, 439] width 342 height 32
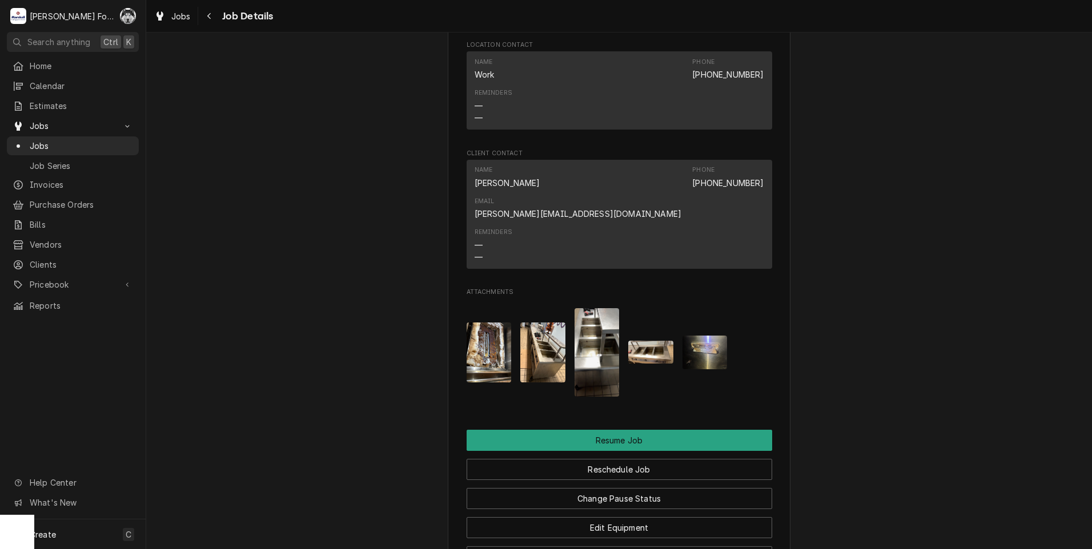
scroll to position [942, 0]
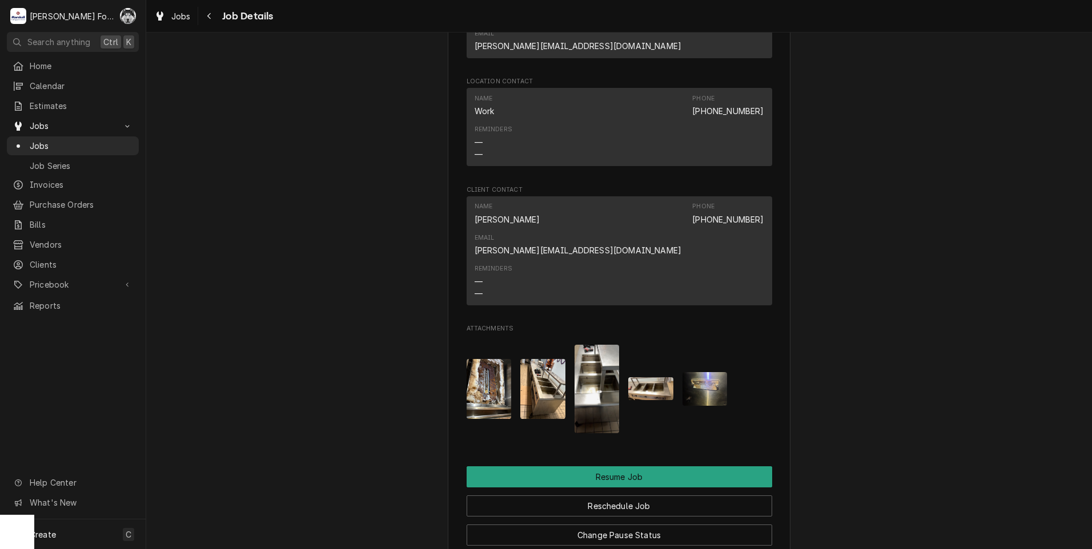
click at [476, 359] on img "Attachments" at bounding box center [489, 389] width 45 height 60
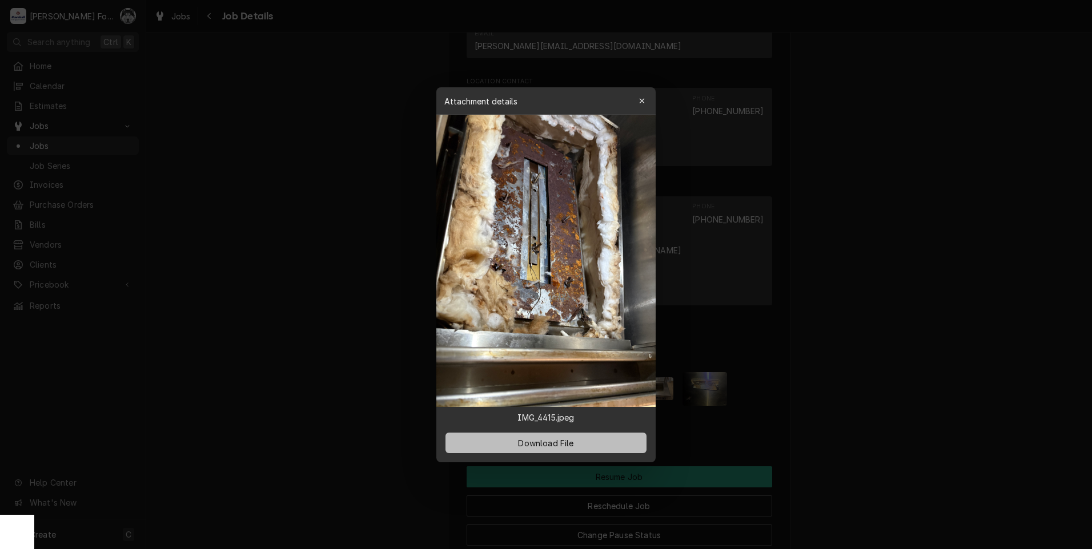
click at [495, 443] on button "Download File" at bounding box center [545, 443] width 201 height 21
drag, startPoint x: 307, startPoint y: 178, endPoint x: 371, endPoint y: 181, distance: 63.5
click at [314, 182] on div at bounding box center [546, 274] width 1092 height 549
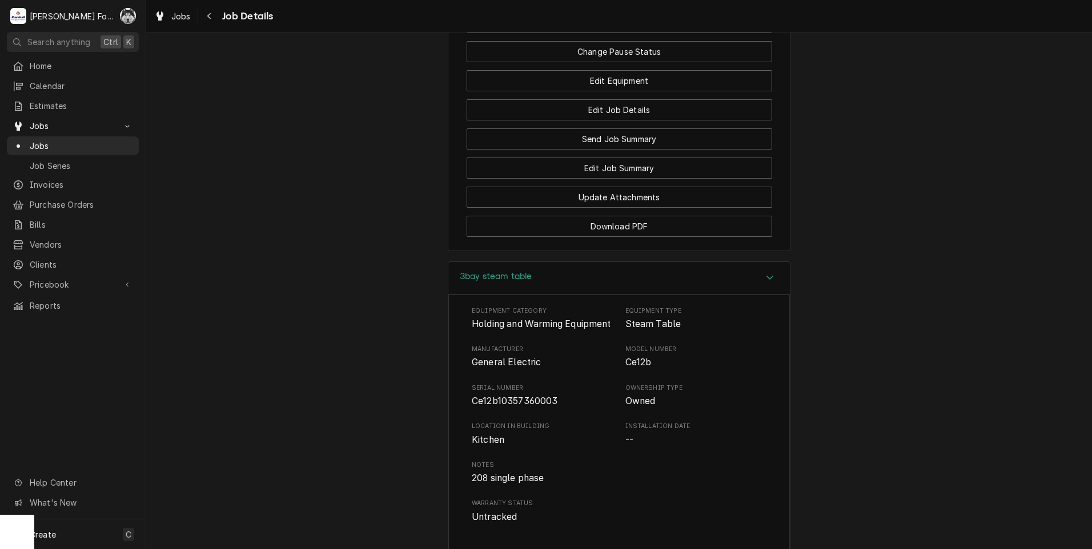
scroll to position [1513, 0]
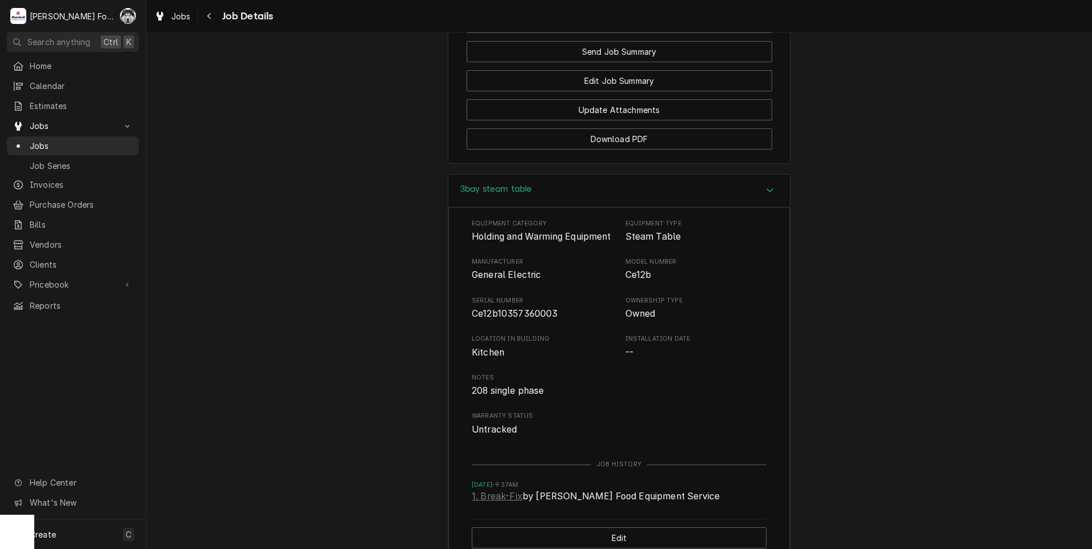
drag, startPoint x: 972, startPoint y: 138, endPoint x: 951, endPoint y: 138, distance: 20.6
click at [971, 174] on div "3bay steam table Equipment Category Holding and Warming Equipment Equipment Typ…" at bounding box center [619, 372] width 946 height 396
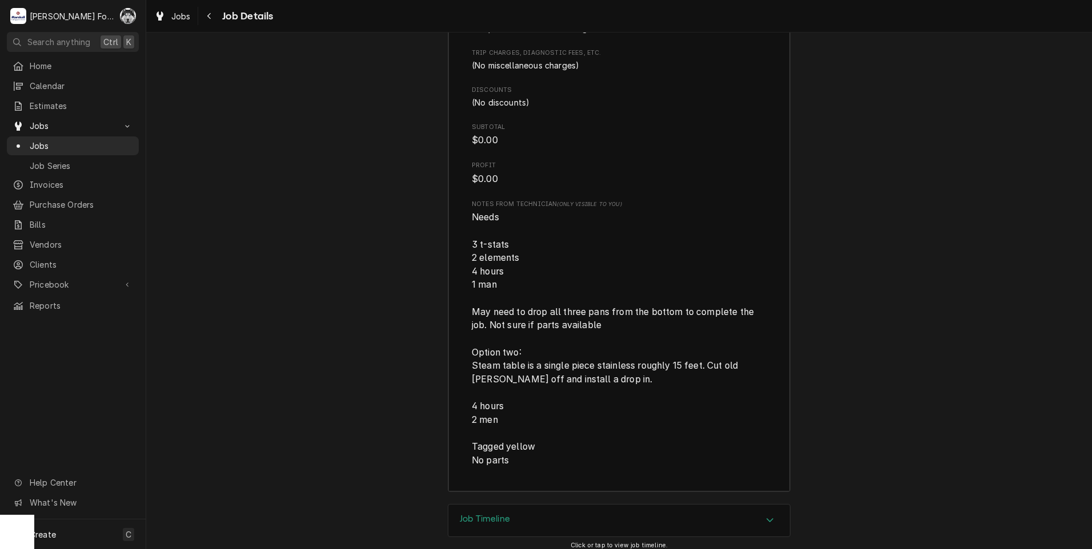
scroll to position [2751, 0]
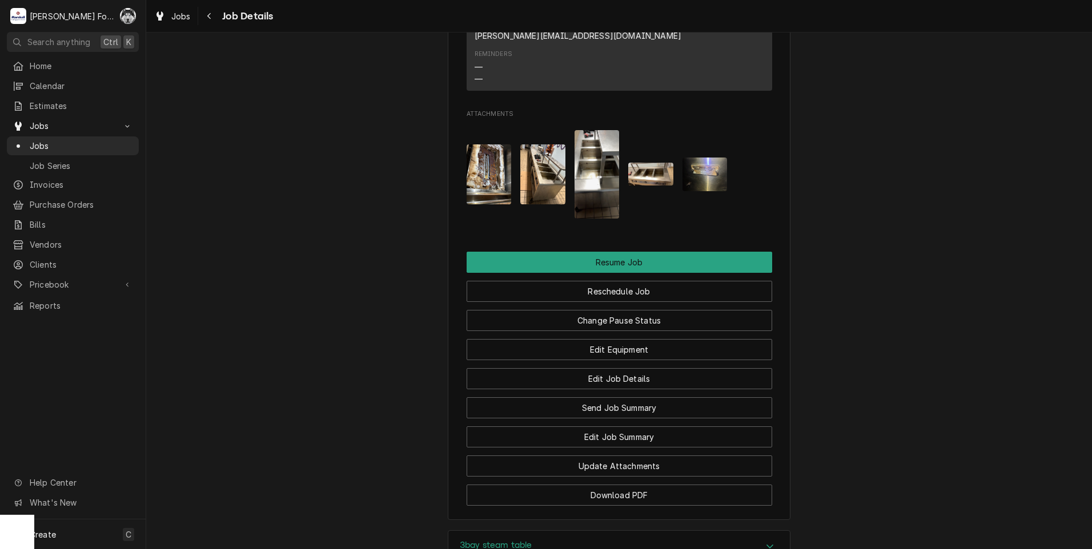
scroll to position [1142, 0]
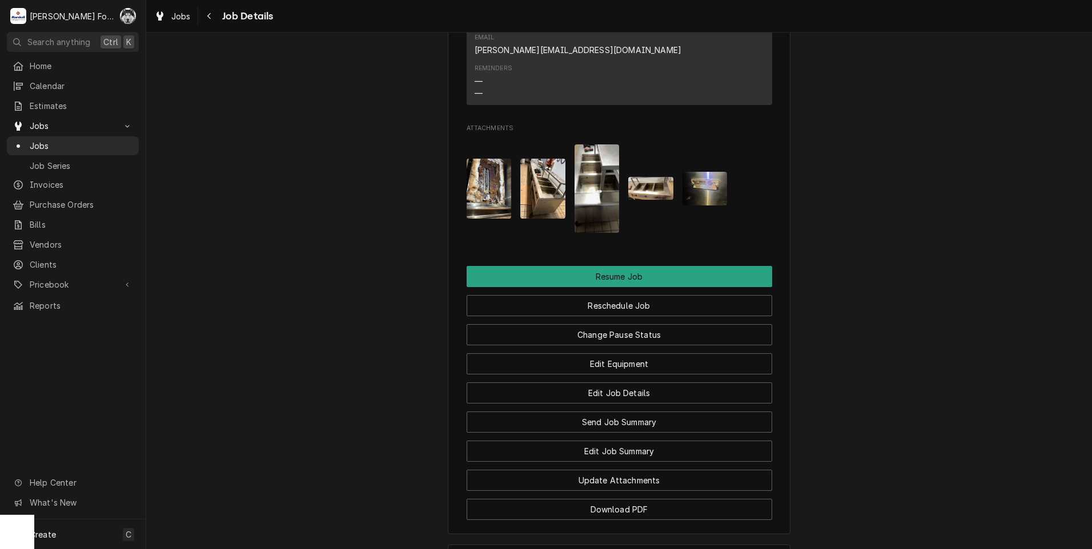
click at [684, 172] on img "Attachments" at bounding box center [705, 189] width 45 height 34
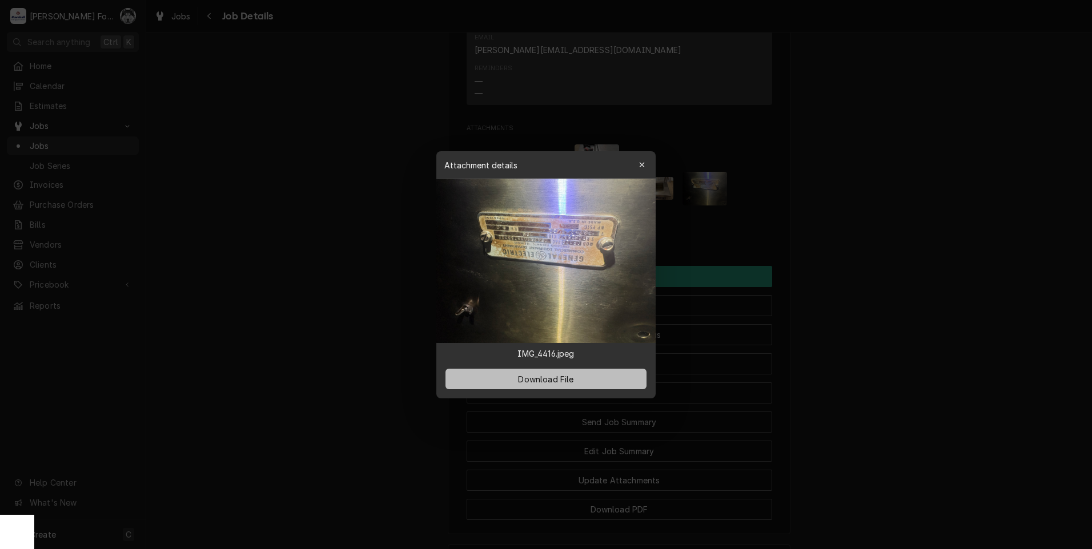
click at [534, 382] on span "Download File" at bounding box center [546, 379] width 60 height 12
click at [343, 224] on div at bounding box center [546, 274] width 1092 height 549
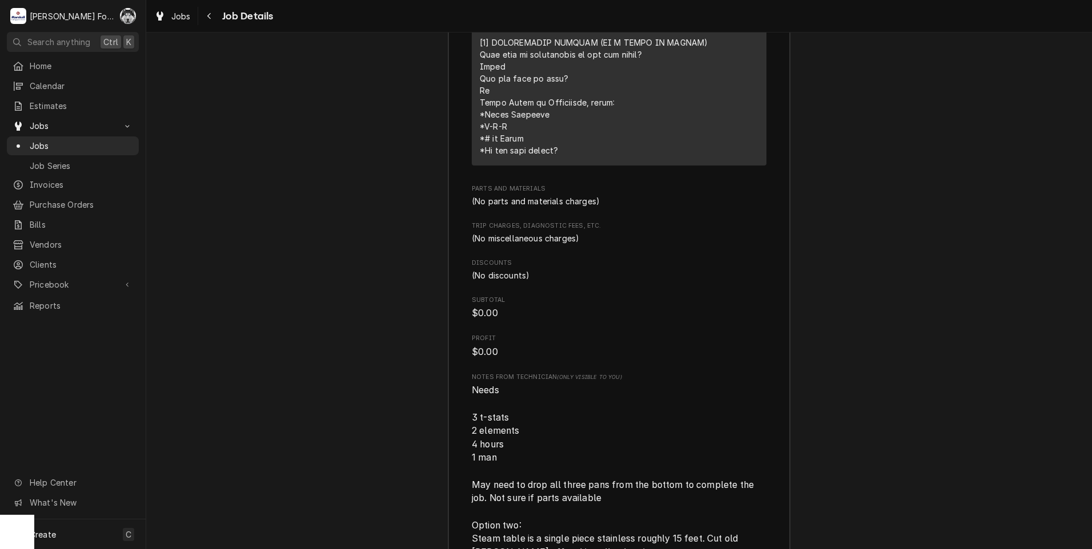
scroll to position [2570, 0]
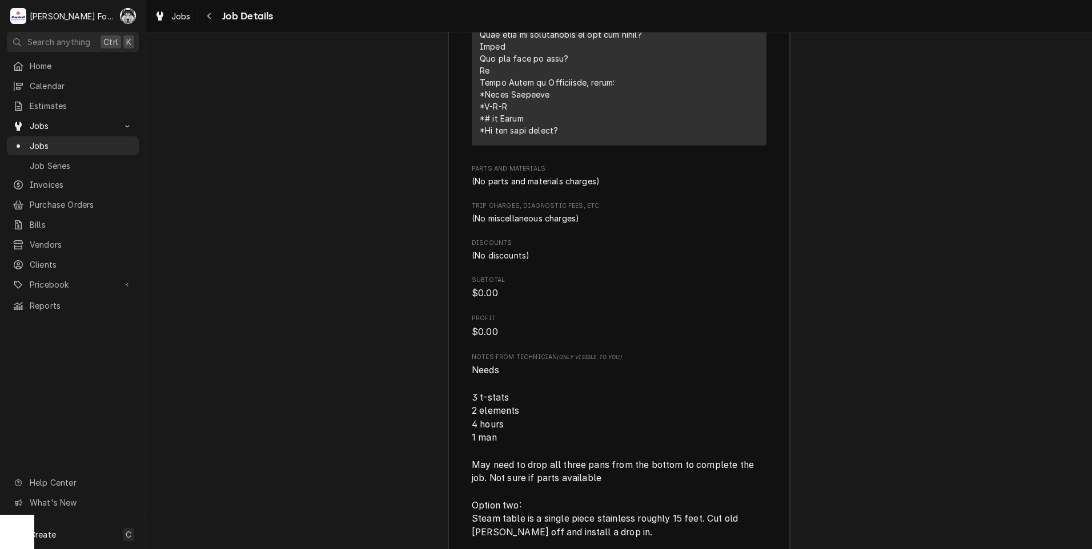
drag, startPoint x: 254, startPoint y: 73, endPoint x: 248, endPoint y: 94, distance: 22.6
click at [254, 73] on div "Job Summary Roopairs Job ID JOB-7665 Service Type 1.0 Break-Fix Job Type Servic…" at bounding box center [619, 85] width 946 height 1145
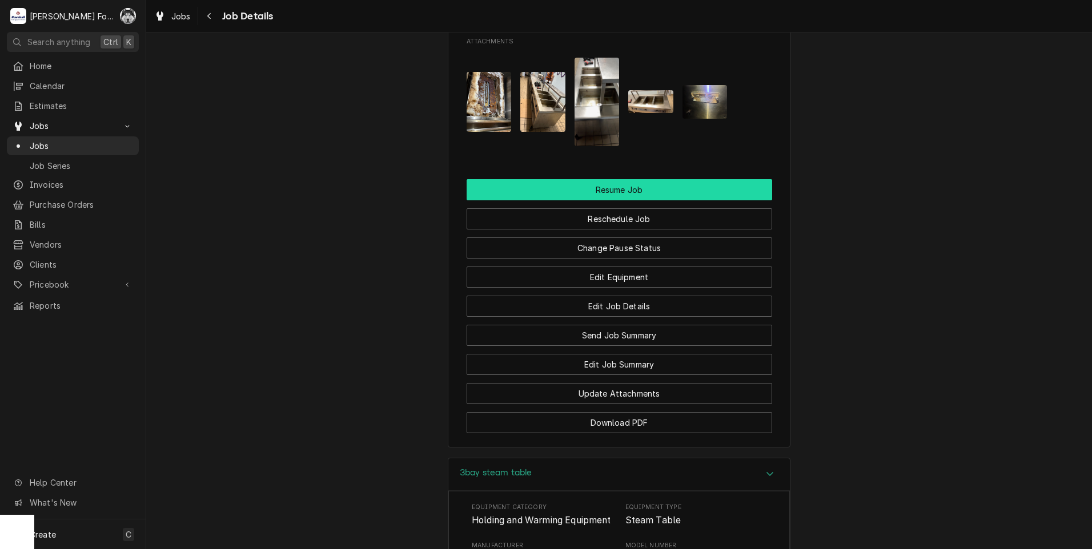
scroll to position [1227, 0]
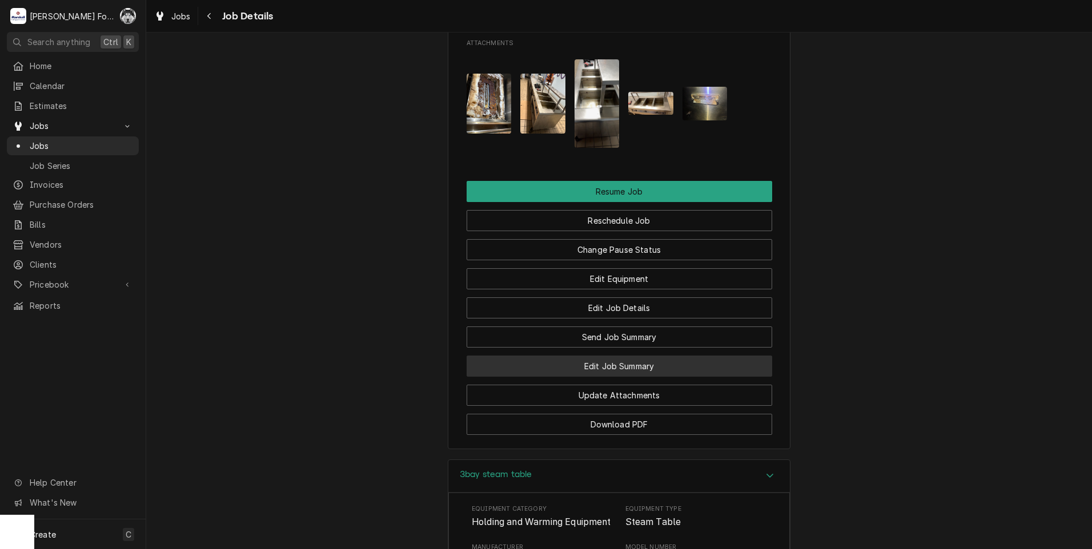
click at [605, 356] on button "Edit Job Summary" at bounding box center [620, 366] width 306 height 21
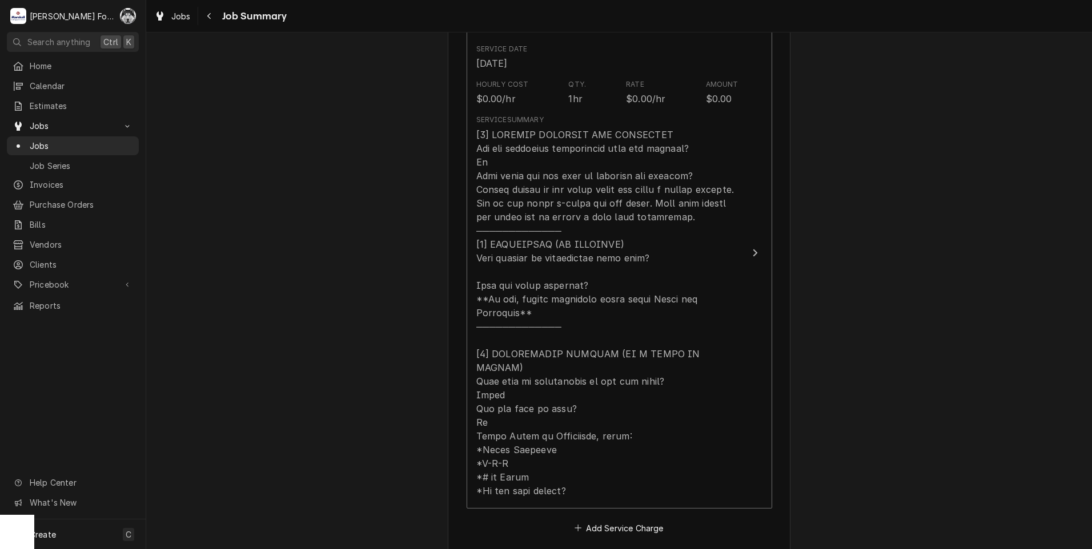
scroll to position [571, 0]
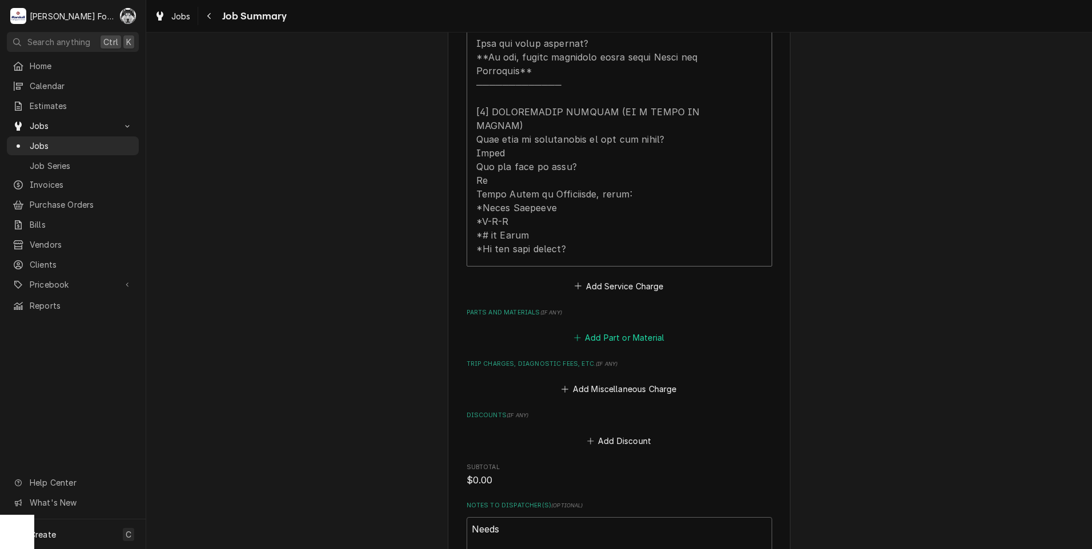
click at [611, 330] on button "Add Part or Material" at bounding box center [619, 338] width 94 height 16
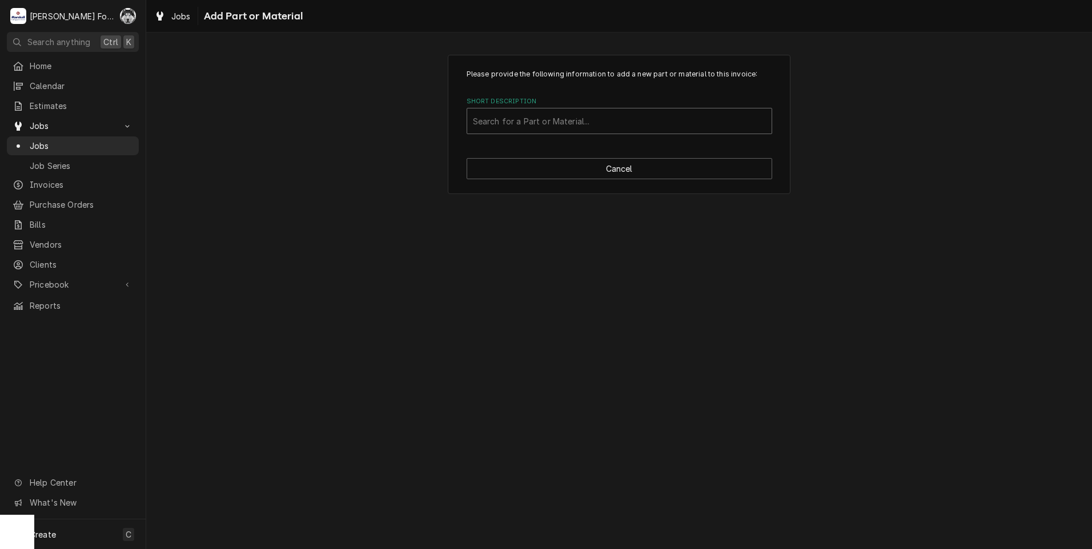
click at [586, 133] on div "Search for a Part or Material..." at bounding box center [619, 121] width 304 height 25
type input "200CD-1069"
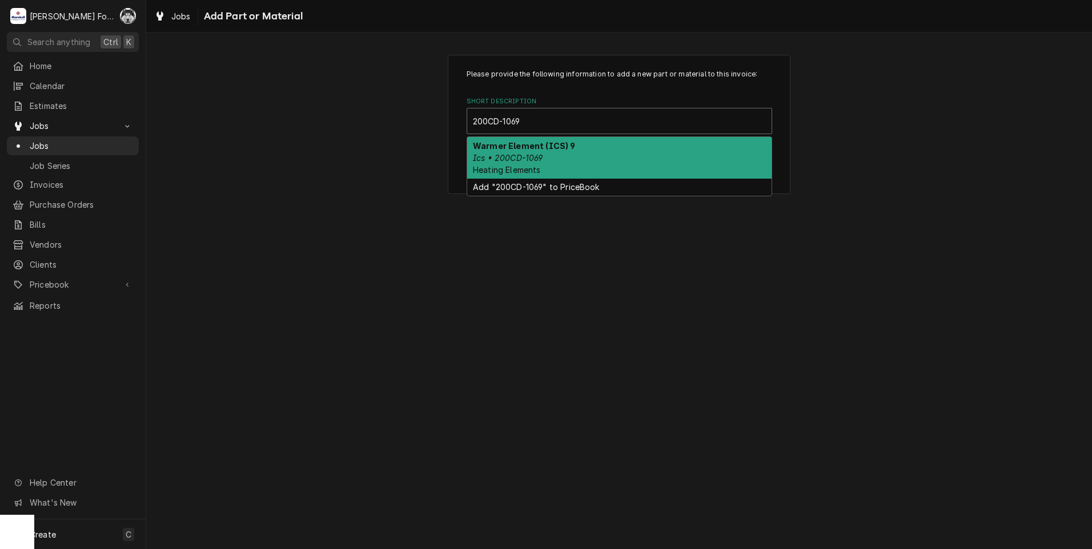
click at [528, 166] on span "Heating Elements" at bounding box center [507, 170] width 68 height 10
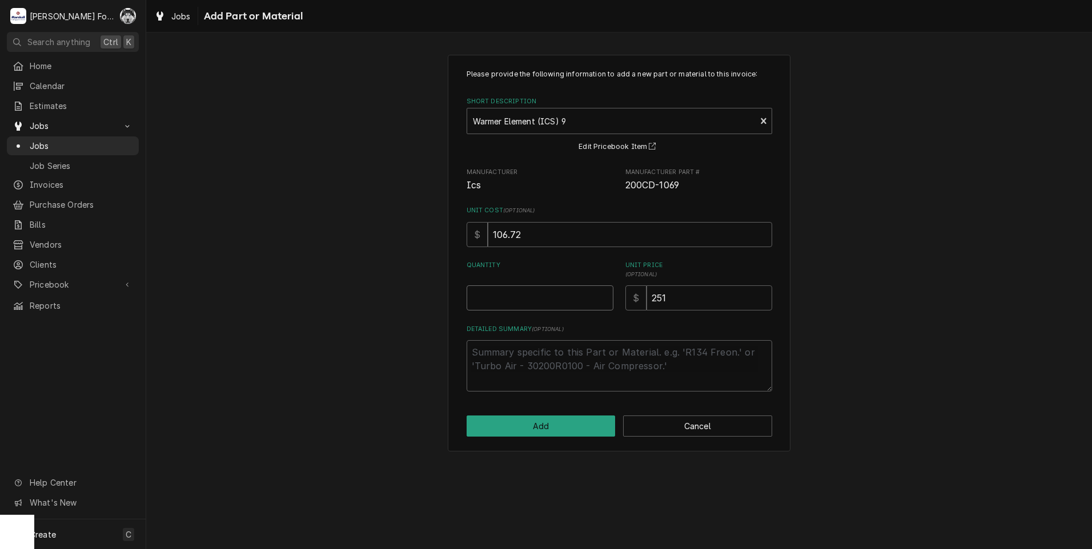
type textarea "x"
type input "0.5"
click at [603, 294] on input "0.5" at bounding box center [540, 298] width 147 height 25
type textarea "x"
type input "1"
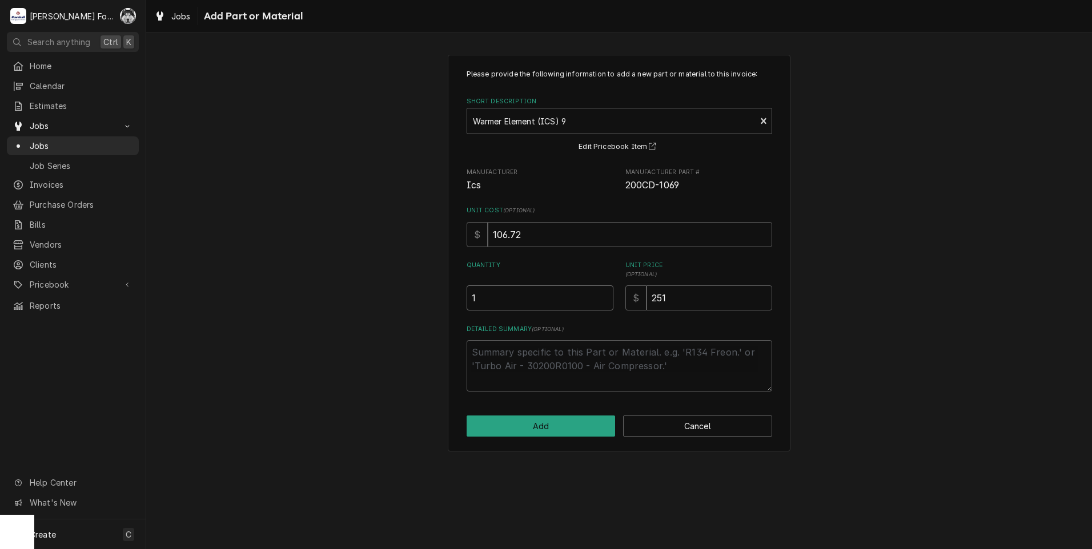
click at [603, 294] on input "1" at bounding box center [540, 298] width 147 height 25
type textarea "x"
type input "1.5"
click at [604, 294] on input "1.5" at bounding box center [540, 298] width 147 height 25
type textarea "x"
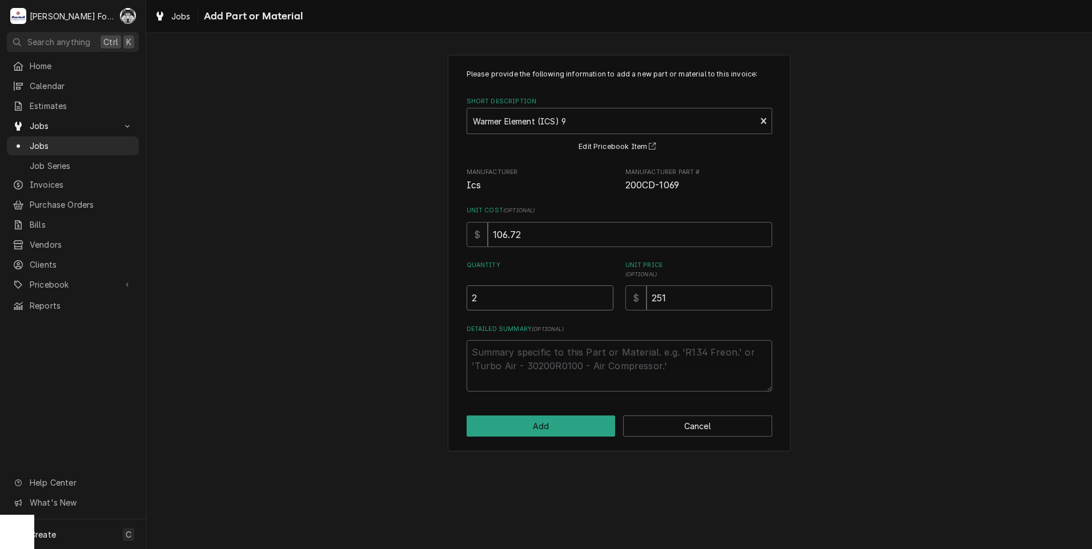
drag, startPoint x: 604, startPoint y: 294, endPoint x: 600, endPoint y: 301, distance: 8.4
type input "2"
click at [604, 293] on input "2" at bounding box center [540, 298] width 147 height 25
drag, startPoint x: 693, startPoint y: 305, endPoint x: 467, endPoint y: 299, distance: 226.3
click at [504, 310] on div "Quantity 2 Unit Price ( optional ) $ 251" at bounding box center [620, 286] width 306 height 50
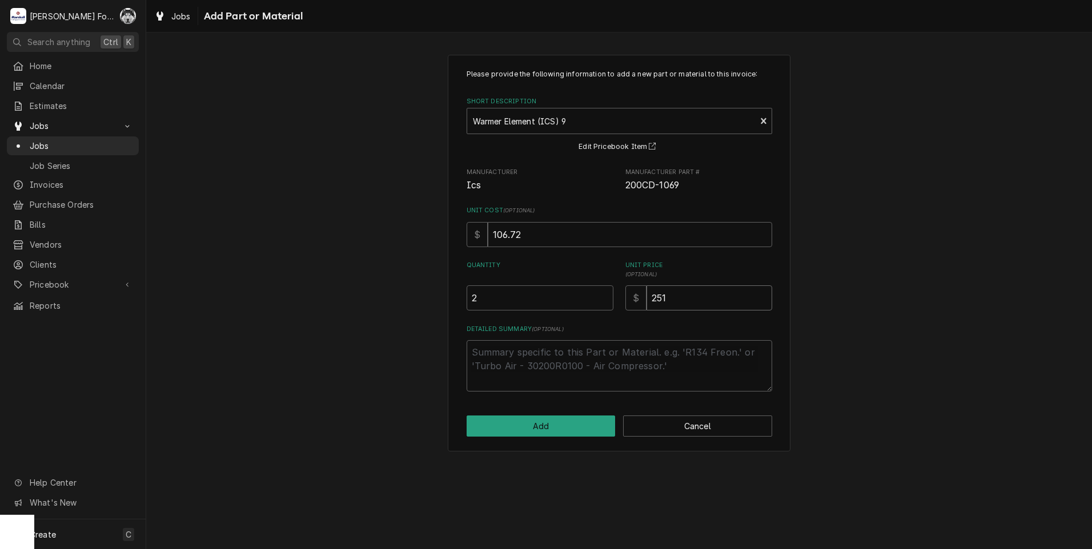
type textarea "x"
type input "2"
type textarea "x"
type input "27"
type textarea "x"
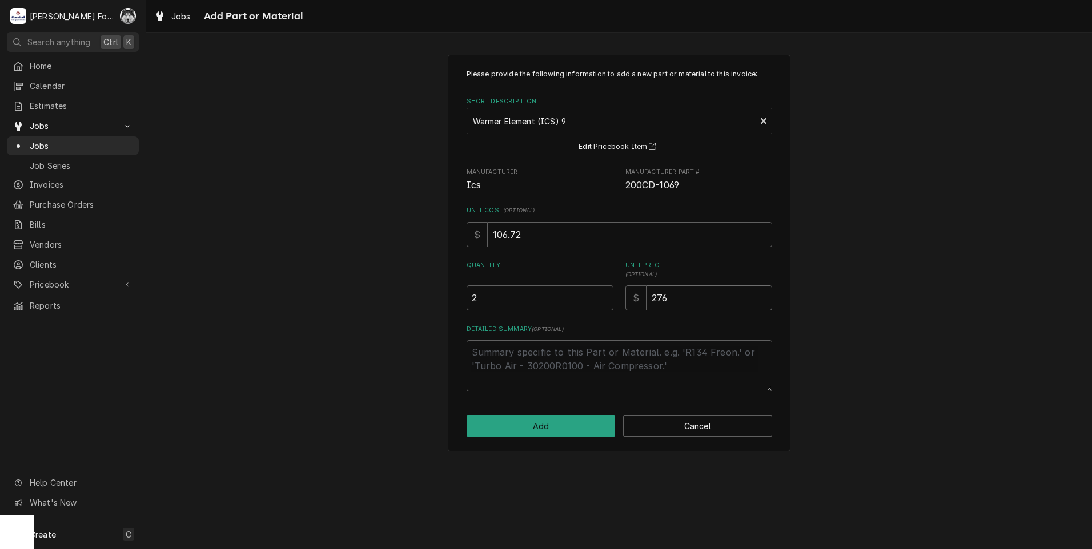
type input "276"
click at [513, 424] on button "Add" at bounding box center [541, 426] width 149 height 21
type textarea "x"
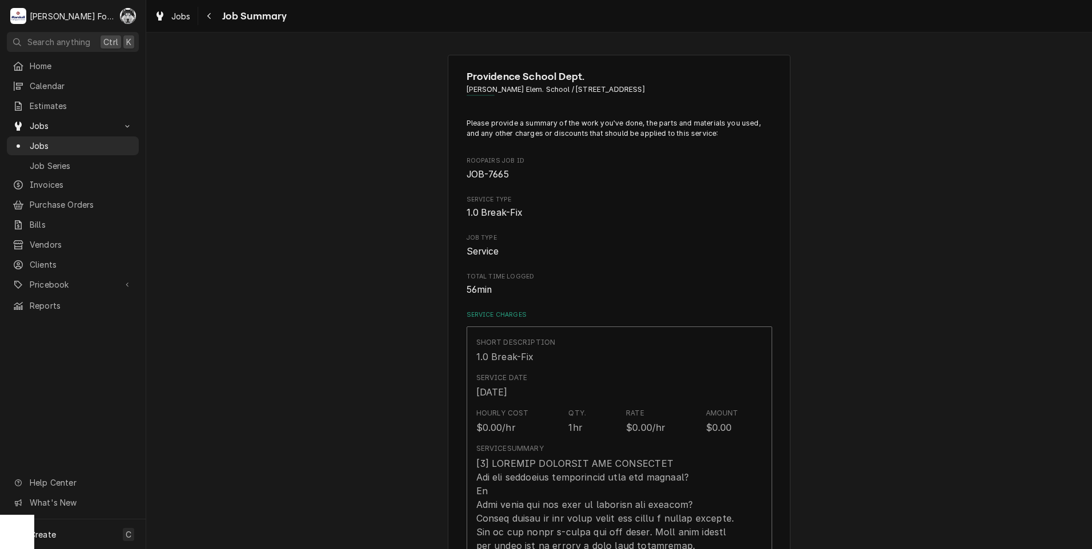
scroll to position [571, 0]
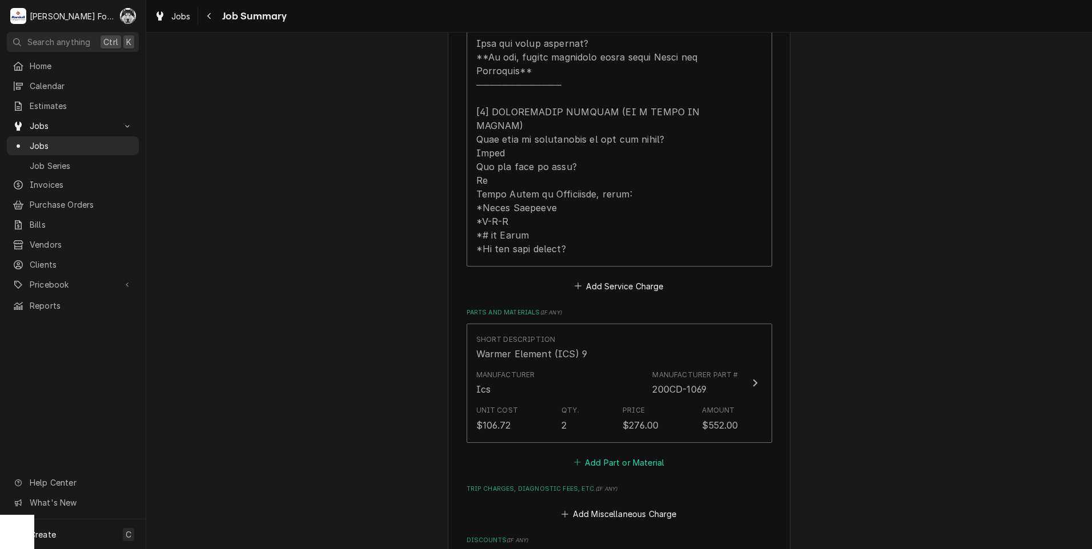
click at [635, 455] on button "Add Part or Material" at bounding box center [619, 463] width 94 height 16
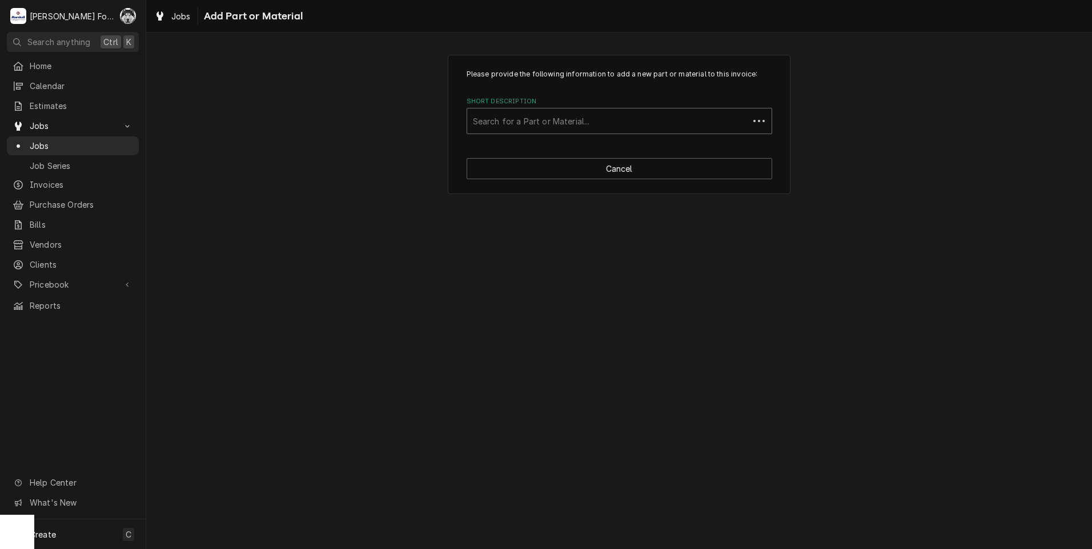
click at [599, 113] on div "Short Description" at bounding box center [608, 121] width 270 height 21
type input "200DF-1059"
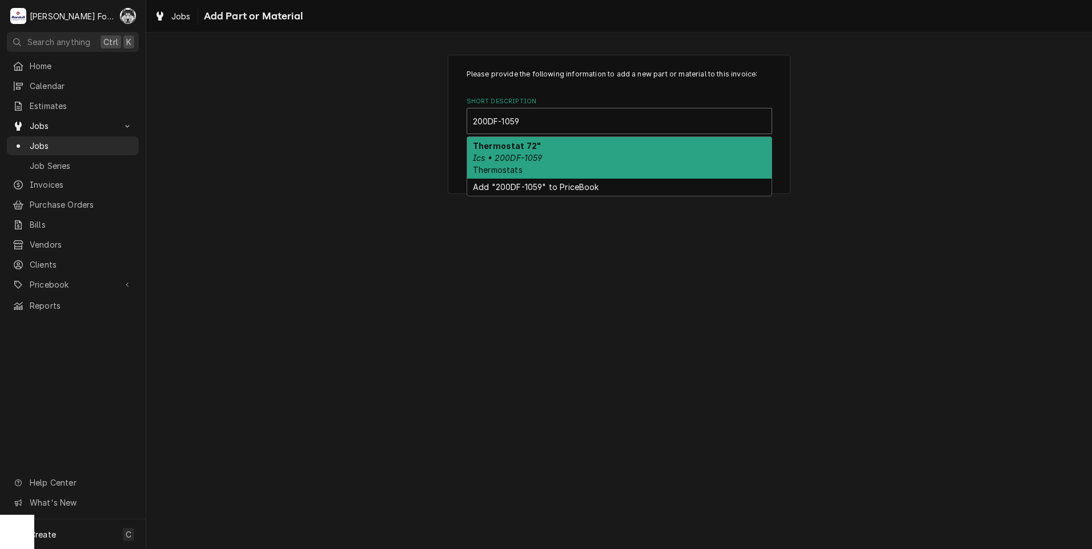
click at [597, 160] on div "Thermostat 72" Ics • 200DF-1059 Thermostats" at bounding box center [619, 158] width 304 height 42
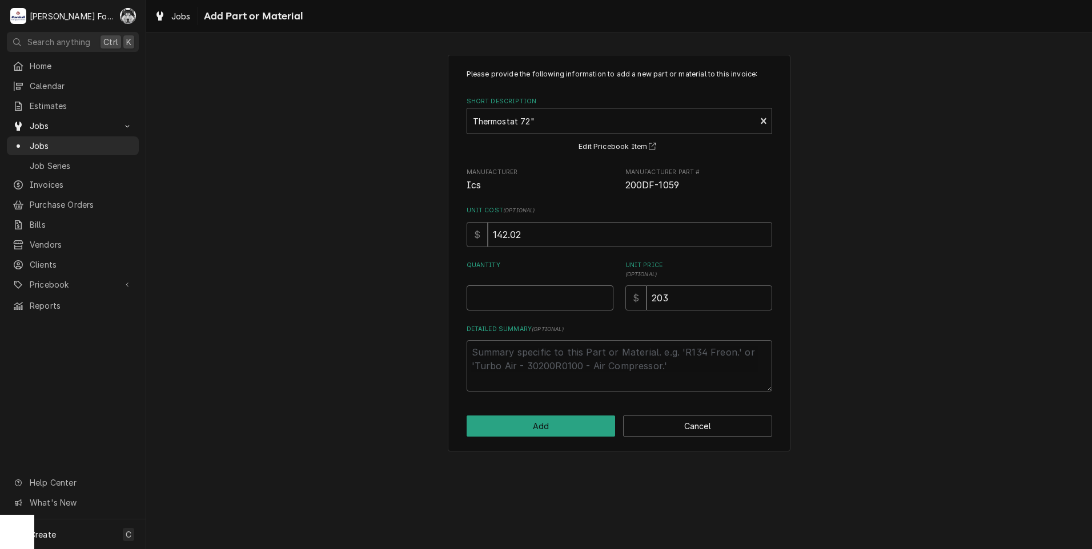
click at [588, 300] on input "Quantity" at bounding box center [540, 298] width 147 height 25
type textarea "x"
type input "3"
click at [529, 420] on button "Add" at bounding box center [541, 426] width 149 height 21
type textarea "x"
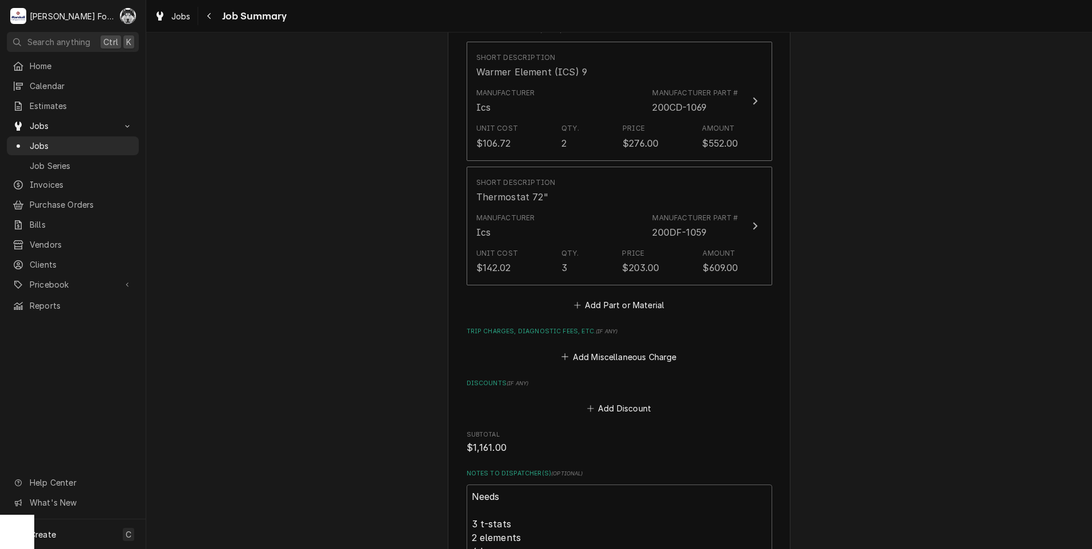
scroll to position [857, 0]
click at [621, 294] on button "Add Part or Material" at bounding box center [619, 302] width 94 height 16
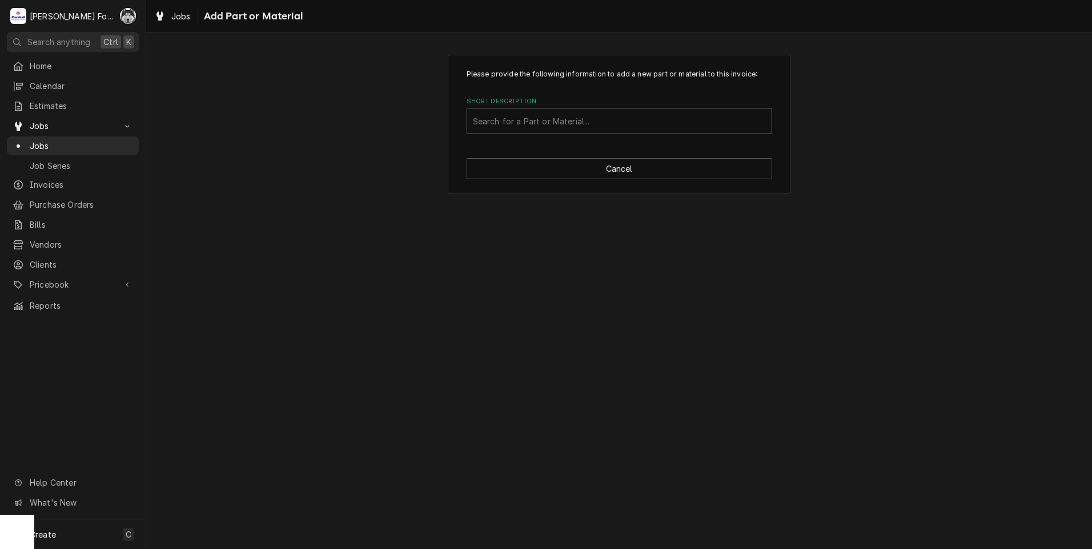
click at [480, 123] on div "Short Description" at bounding box center [619, 121] width 293 height 21
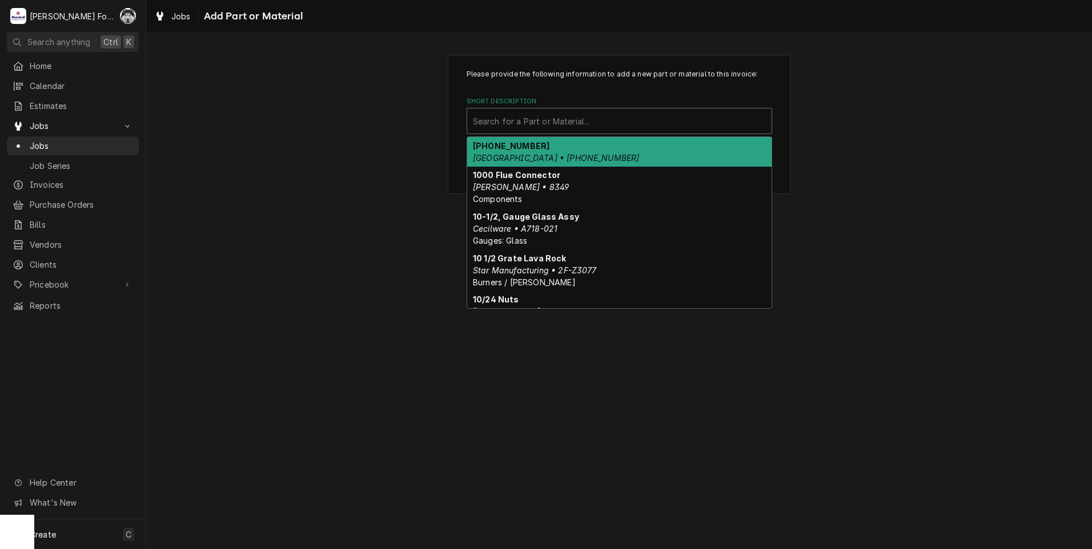
click at [487, 118] on div "Short Description" at bounding box center [619, 121] width 293 height 21
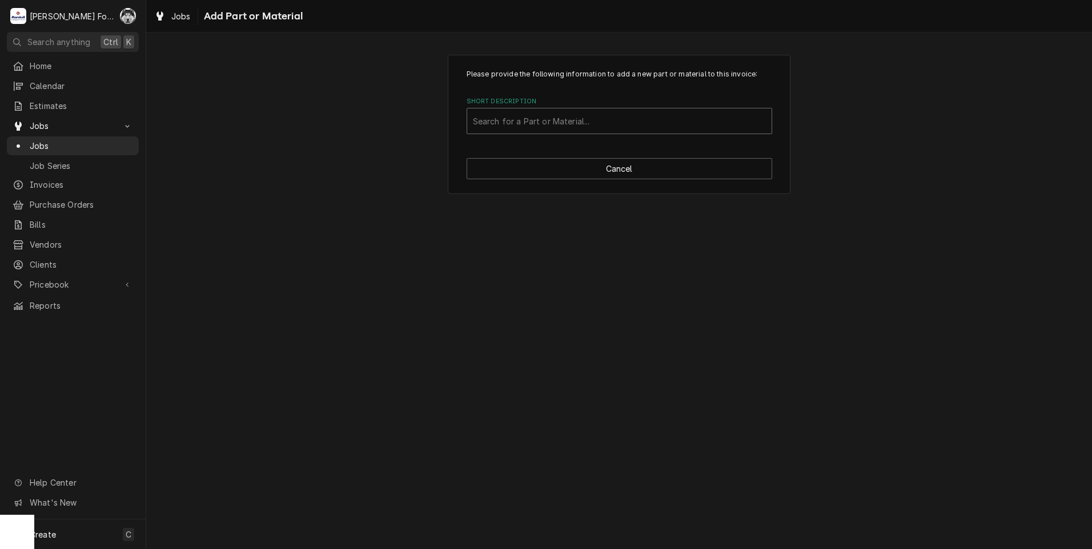
click at [508, 117] on div "Short Description" at bounding box center [619, 121] width 293 height 21
type input "SSDT"
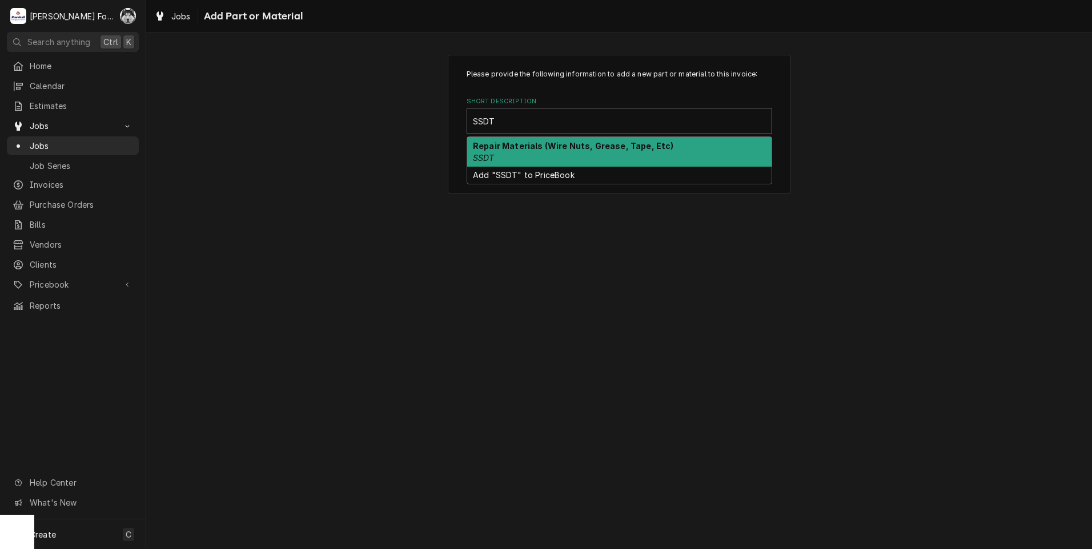
click at [537, 154] on div "Repair Materials (Wire Nuts, Grease, Tape, Etc) SSDT" at bounding box center [619, 152] width 304 height 30
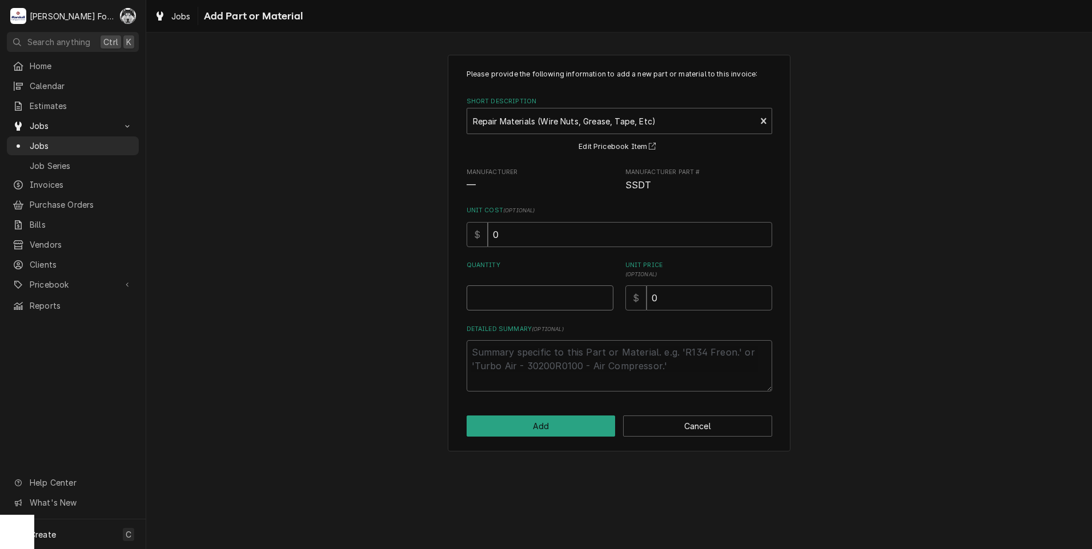
type textarea "x"
type input "0.5"
click at [600, 296] on input "0.5" at bounding box center [540, 298] width 147 height 25
type textarea "x"
type input "1"
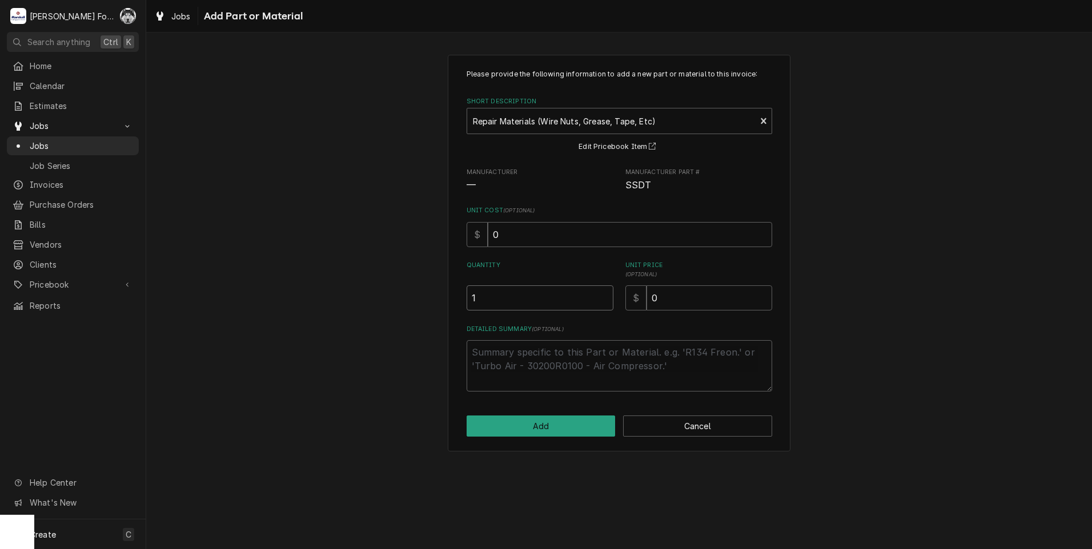
click at [602, 296] on input "1" at bounding box center [540, 298] width 147 height 25
drag, startPoint x: 706, startPoint y: 300, endPoint x: 435, endPoint y: 356, distance: 277.0
click at [511, 348] on div "Please provide the following information to add a new part or material to this …" at bounding box center [620, 230] width 306 height 323
type textarea "x"
type input "2"
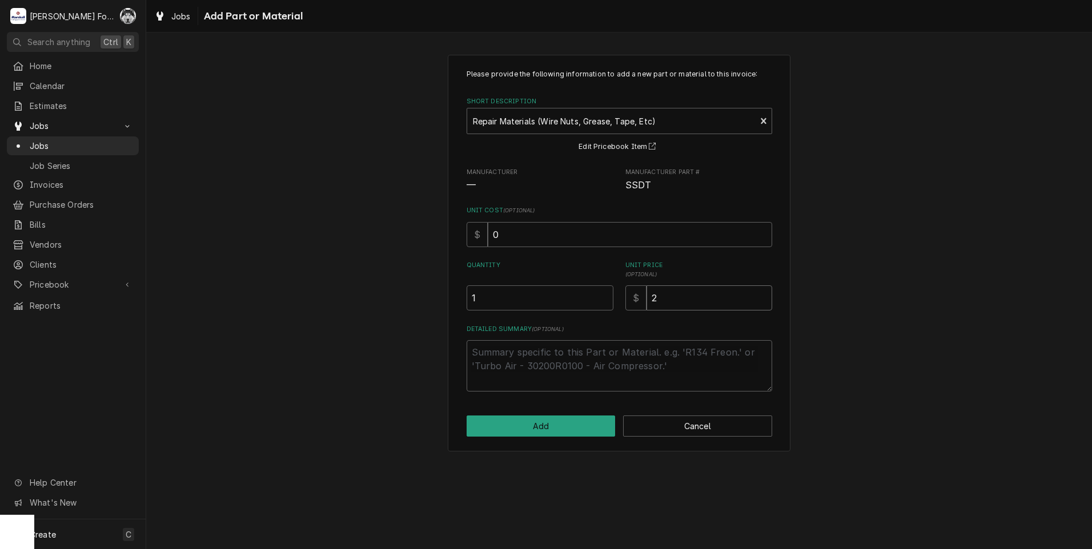
type textarea "x"
type input "20"
click at [538, 428] on button "Add" at bounding box center [541, 426] width 149 height 21
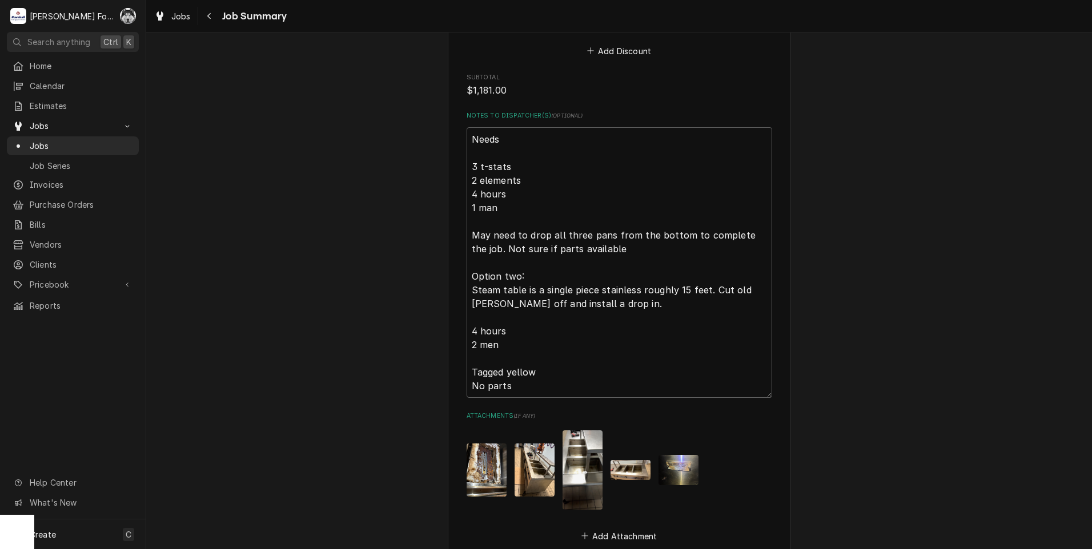
scroll to position [1481, 0]
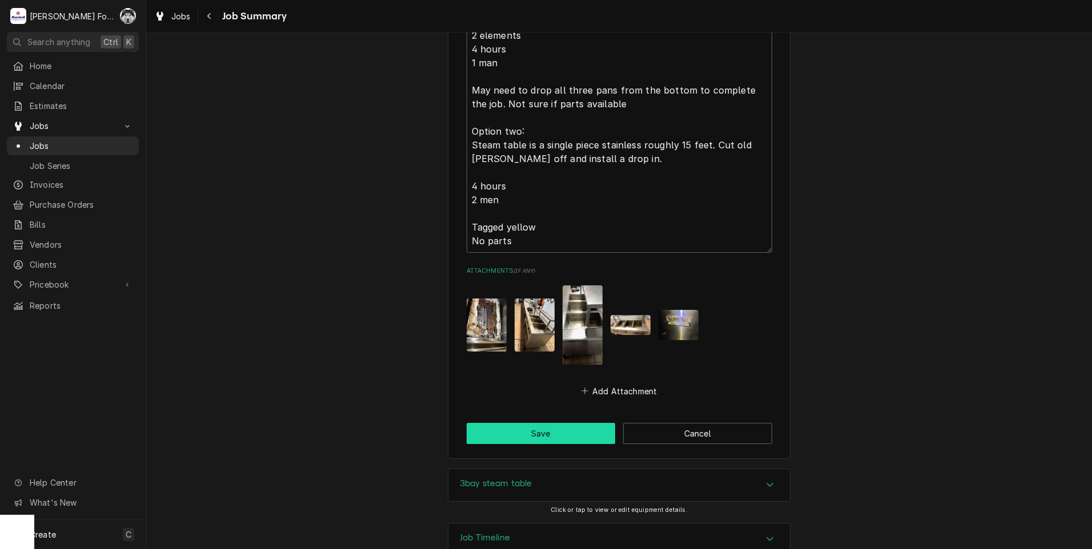
click at [545, 423] on button "Save" at bounding box center [541, 433] width 149 height 21
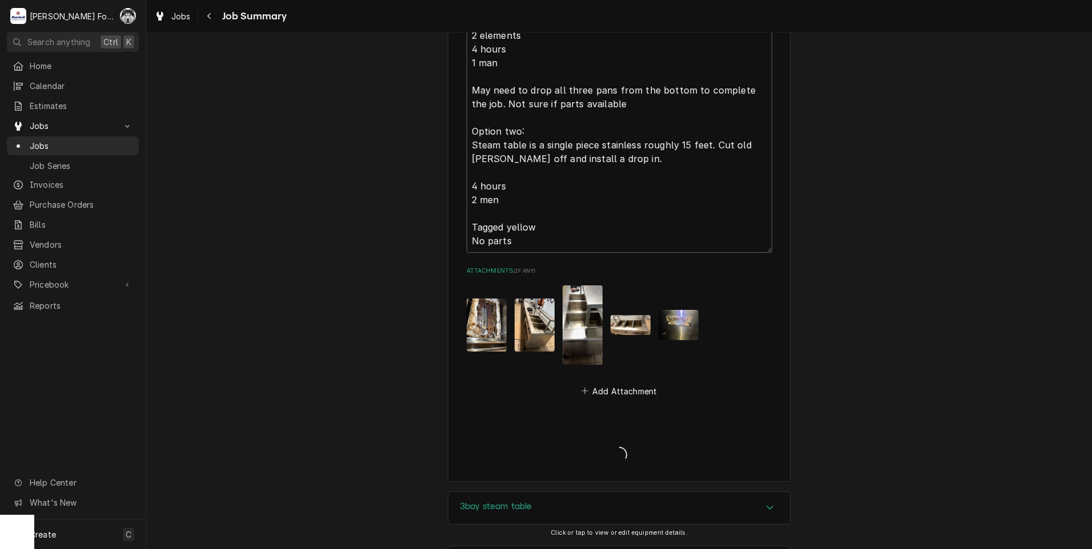
type textarea "x"
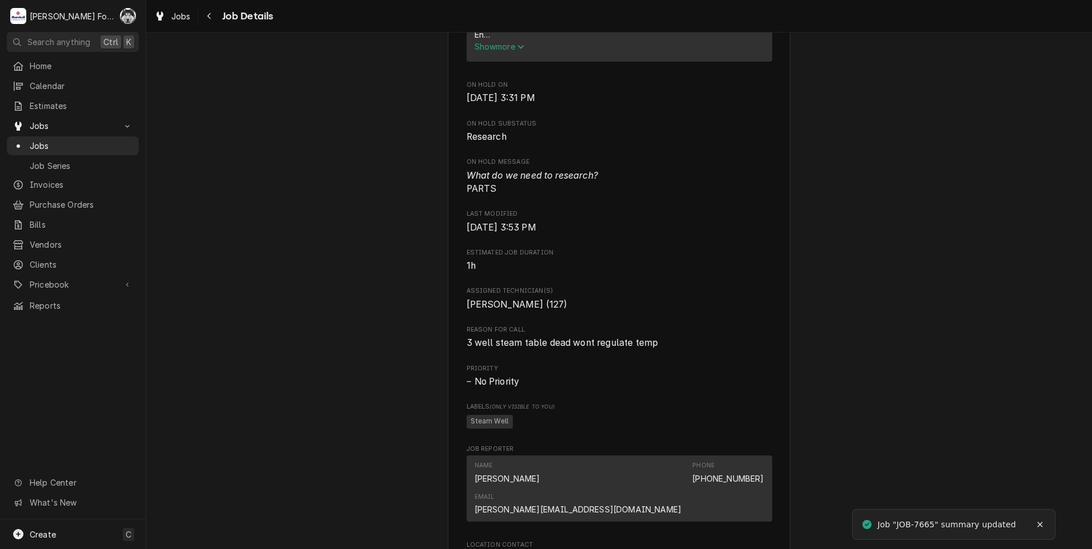
scroll to position [1238, 0]
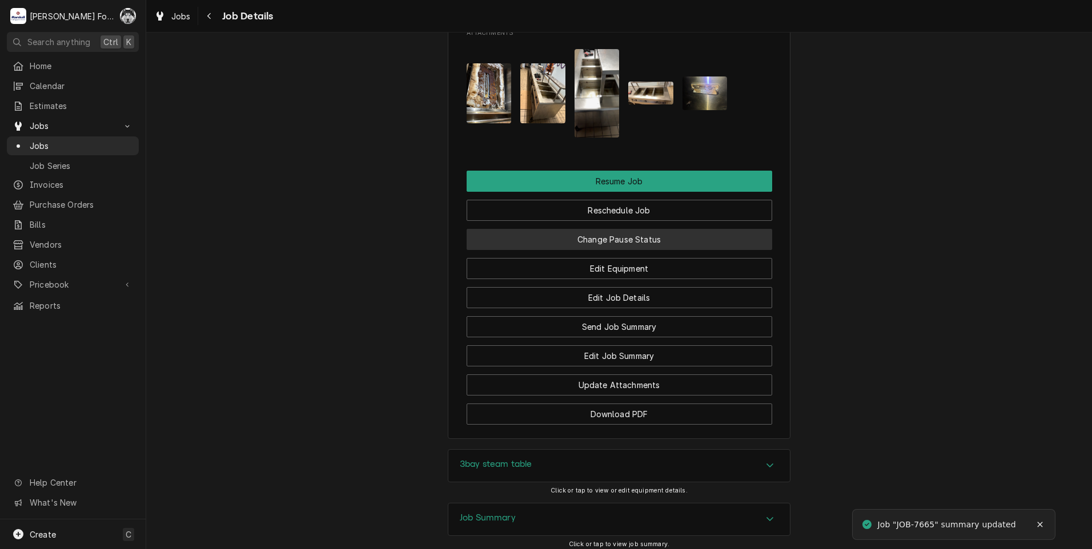
click at [589, 229] on button "Change Pause Status" at bounding box center [620, 239] width 306 height 21
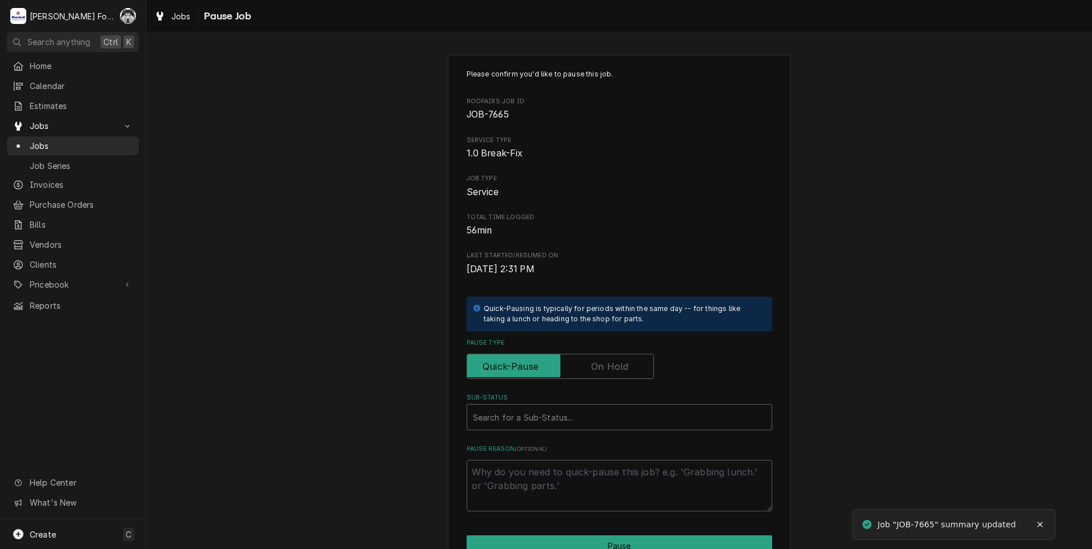
click at [611, 370] on label "Pause Type" at bounding box center [560, 366] width 187 height 25
click at [611, 370] on input "Pause Type" at bounding box center [560, 366] width 177 height 25
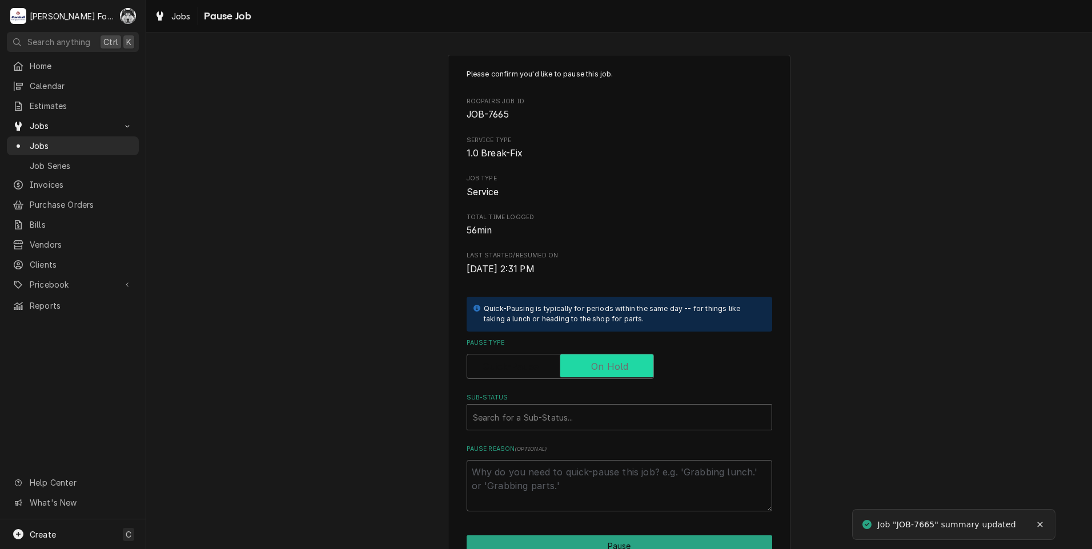
checkbox input "true"
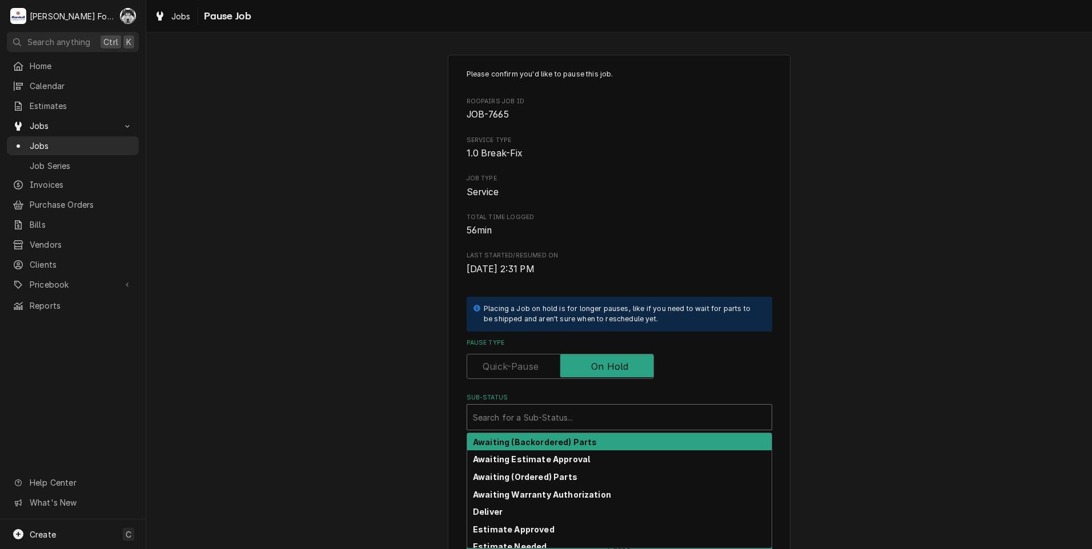
click at [556, 421] on div "Sub-Status" at bounding box center [619, 417] width 293 height 21
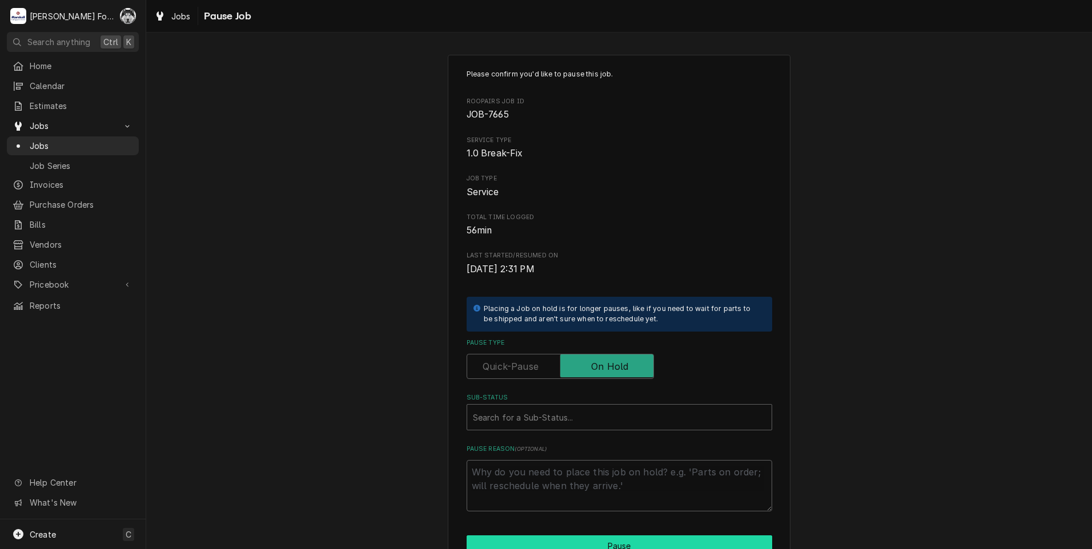
click at [521, 549] on html "M [PERSON_NAME] Food Equipment Service C( Search anything Ctrl K Home Calendar …" at bounding box center [546, 274] width 1092 height 549
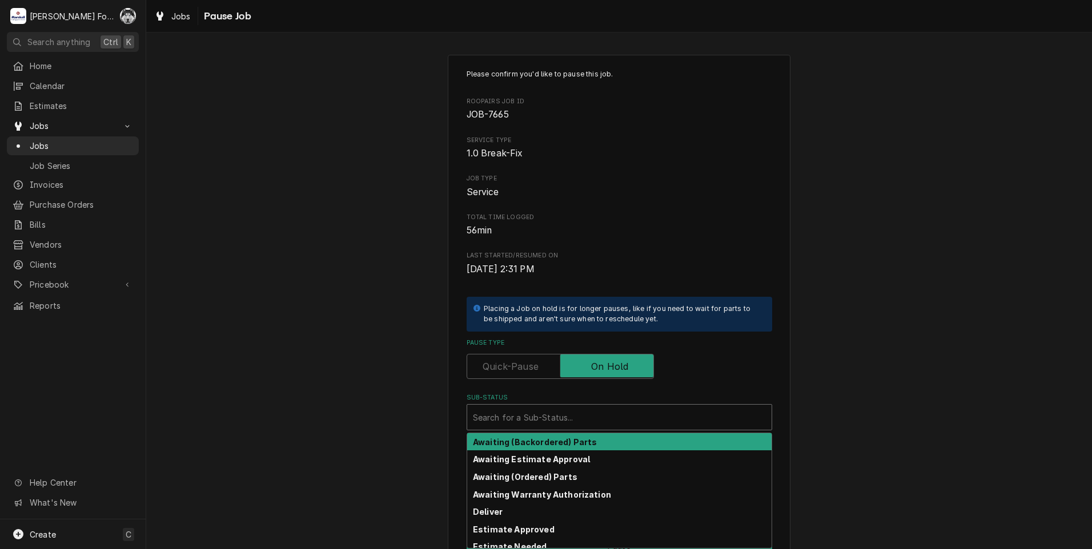
click at [523, 424] on div "Sub-Status" at bounding box center [619, 417] width 293 height 21
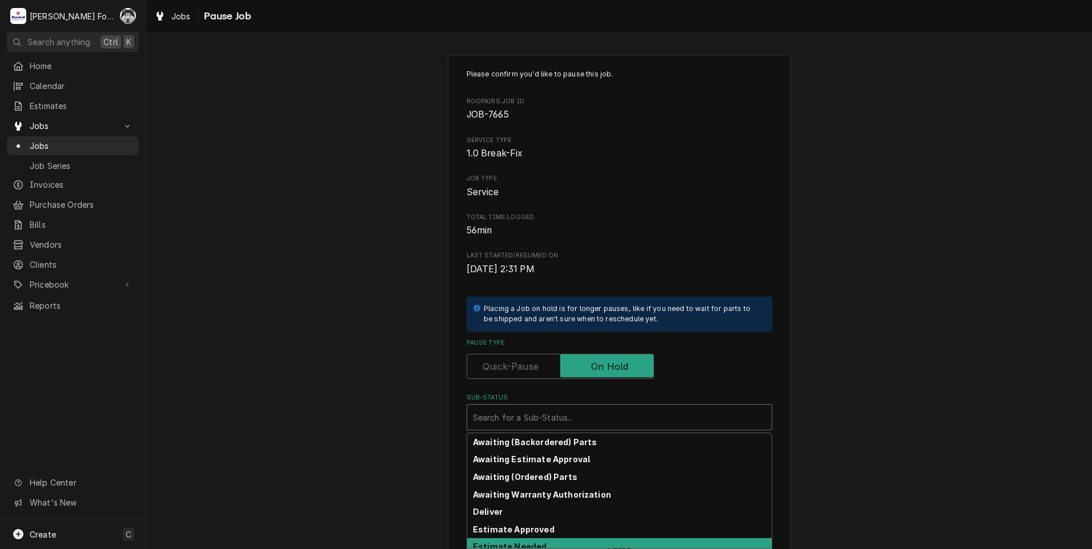
click at [512, 543] on strong "Estimate Needed" at bounding box center [510, 547] width 74 height 10
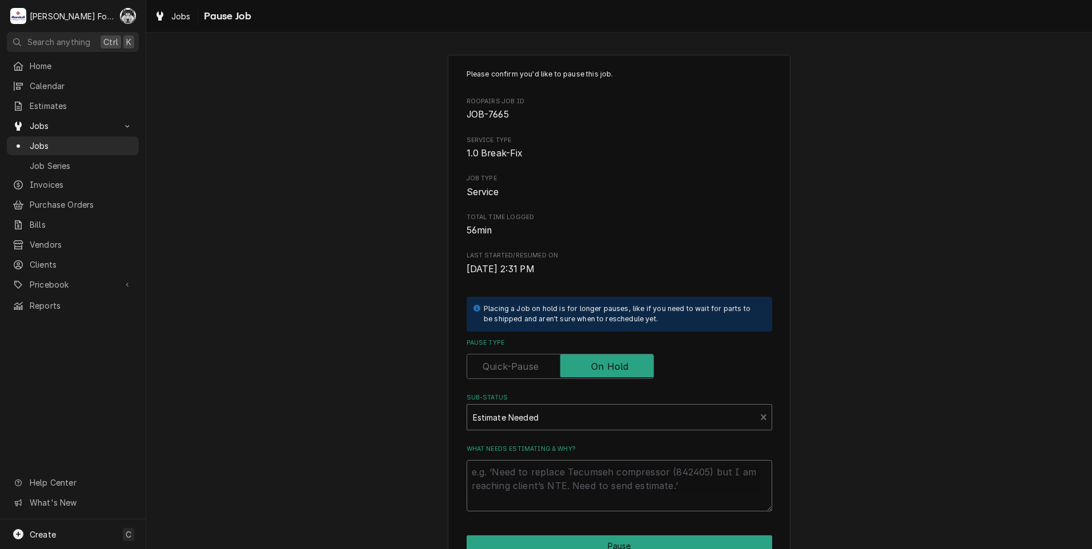
click at [521, 484] on textarea "What needs estimating & why?" at bounding box center [620, 485] width 306 height 51
type textarea "x"
type textarea "P"
type textarea "x"
type textarea "PA"
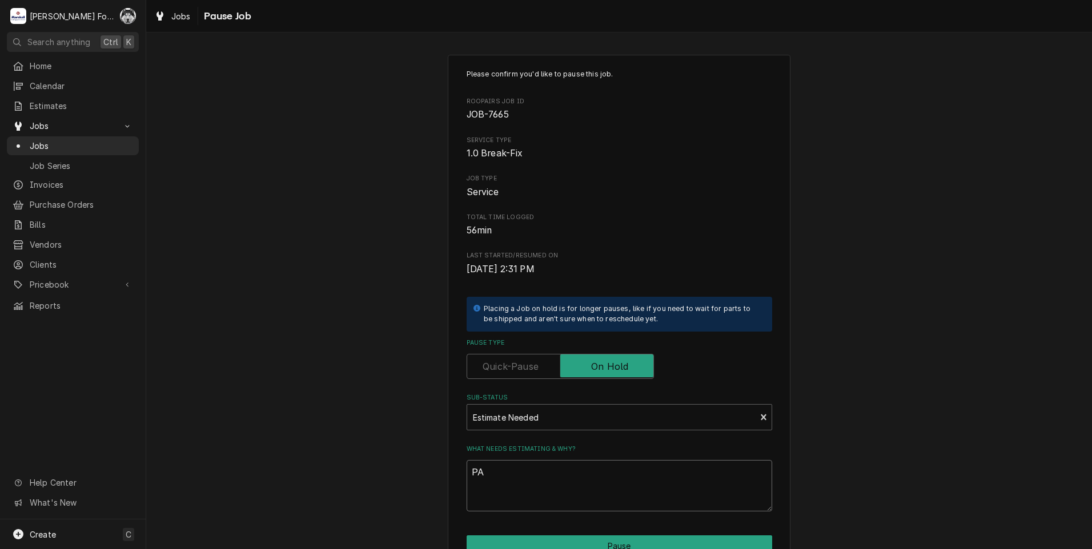
type textarea "x"
type textarea "PAR"
type textarea "x"
type textarea "PART"
type textarea "x"
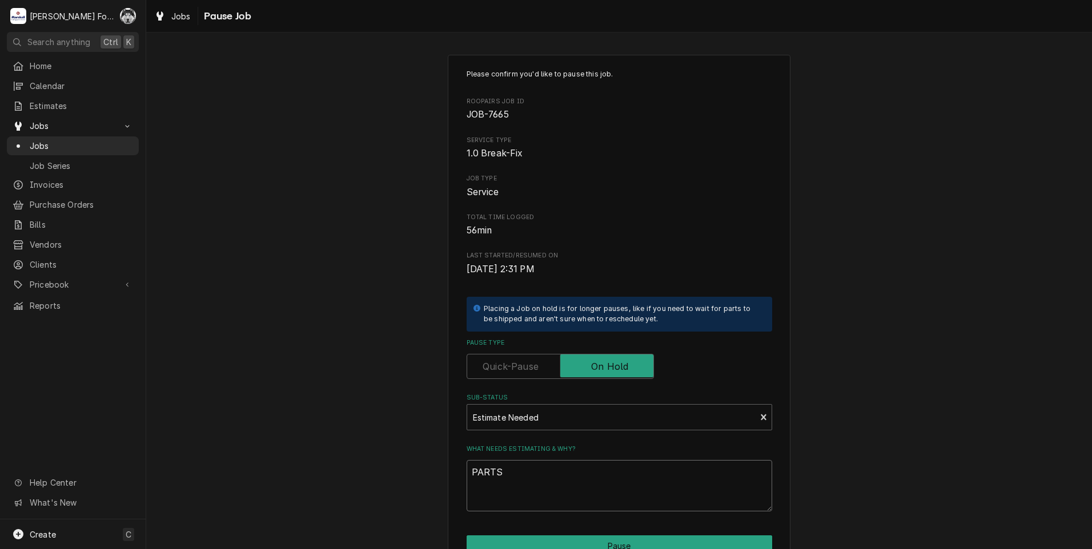
scroll to position [90, 0]
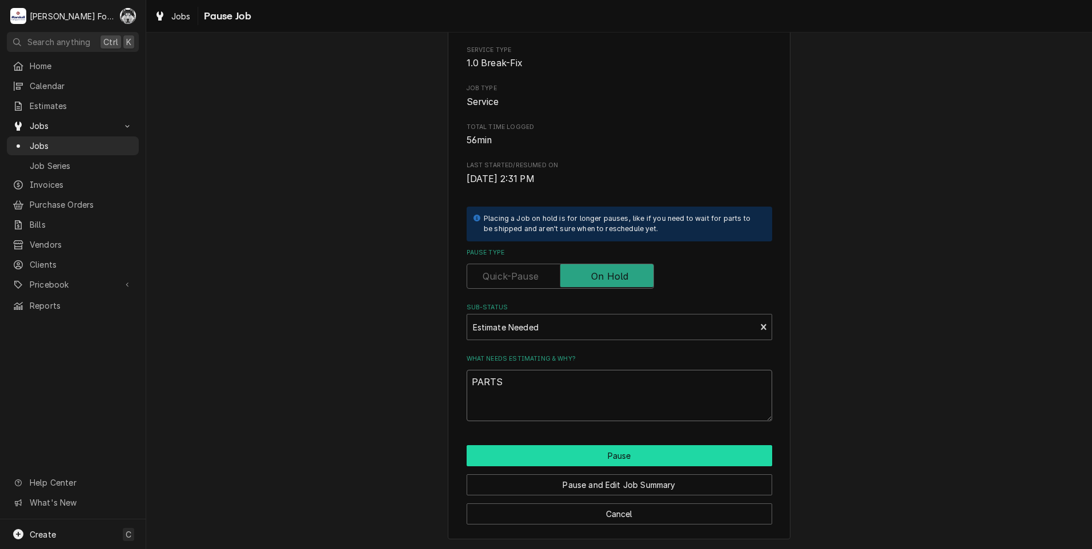
type textarea "PARTS"
click at [527, 455] on button "Pause" at bounding box center [620, 455] width 306 height 21
type textarea "x"
